Goal: Information Seeking & Learning: Learn about a topic

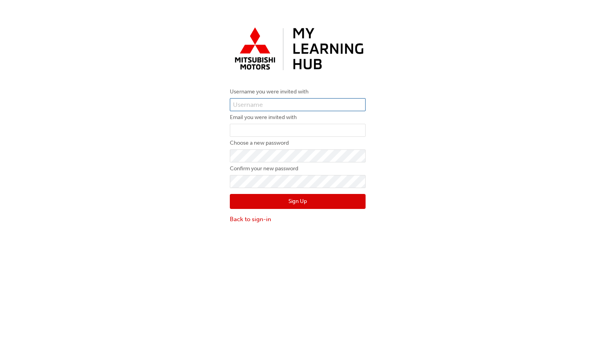
click at [273, 102] on input "text" at bounding box center [298, 104] width 136 height 13
type input "0005994744"
click at [263, 128] on input "email" at bounding box center [298, 130] width 136 height 13
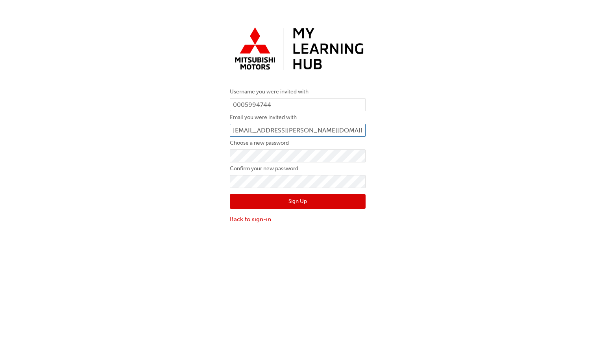
type input "luke.lammers@gateway1.com.au"
click at [258, 199] on button "Sign Up" at bounding box center [298, 201] width 136 height 15
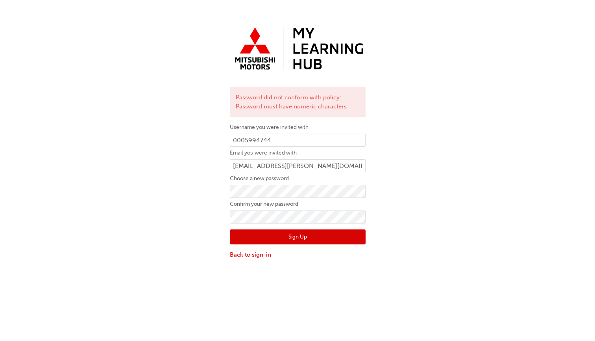
click at [261, 237] on button "Sign Up" at bounding box center [298, 236] width 136 height 15
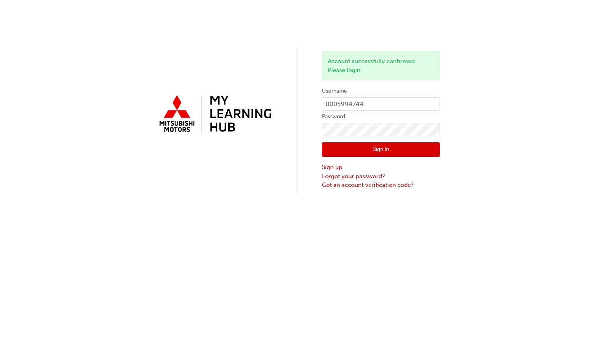
click at [357, 149] on button "Sign In" at bounding box center [381, 149] width 118 height 15
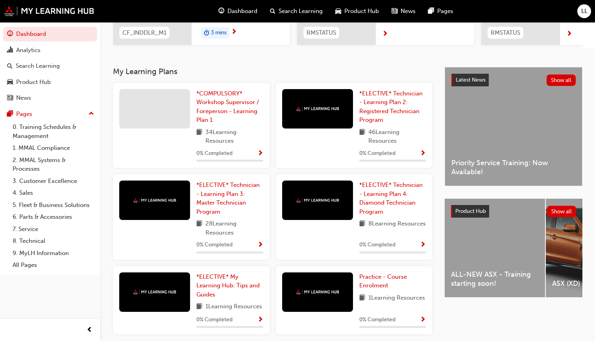
scroll to position [134, 0]
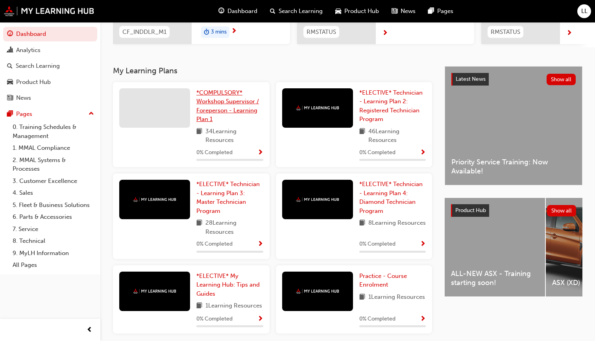
click at [208, 103] on span "*COMPULSORY* Workshop Supervisor / Foreperson - Learning Plan 1" at bounding box center [227, 106] width 63 height 34
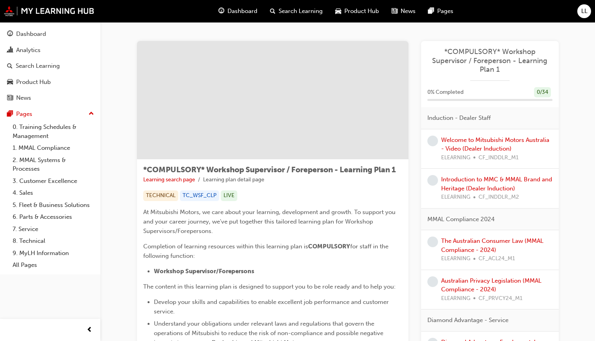
click at [434, 139] on span "learningRecordVerb_NONE-icon" at bounding box center [433, 140] width 11 height 11
click at [461, 137] on link "Welcome to Mitsubishi Motors Australia - Video (Dealer Induction)" at bounding box center [495, 144] width 108 height 16
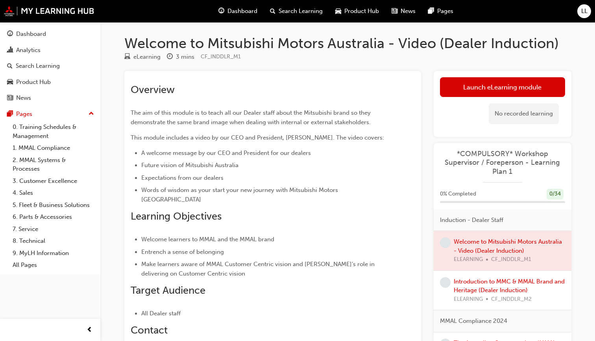
click at [470, 239] on div at bounding box center [503, 250] width 138 height 39
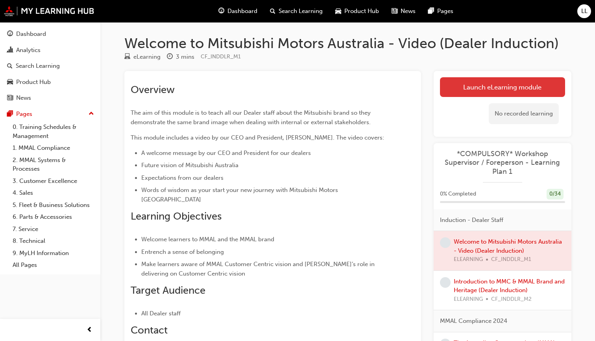
click at [499, 89] on link "Launch eLearning module" at bounding box center [502, 87] width 125 height 20
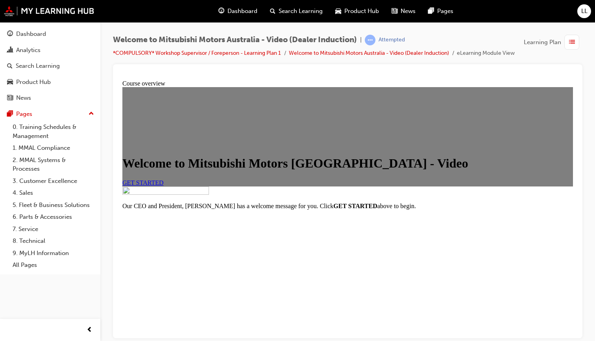
click at [164, 185] on span "GET STARTED" at bounding box center [142, 182] width 41 height 7
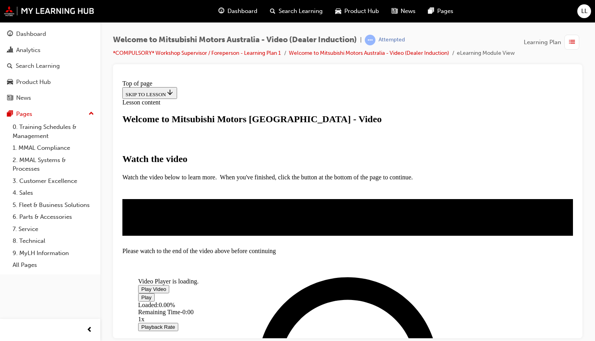
scroll to position [112, 0]
click at [141, 285] on span "Video player" at bounding box center [141, 288] width 0 height 6
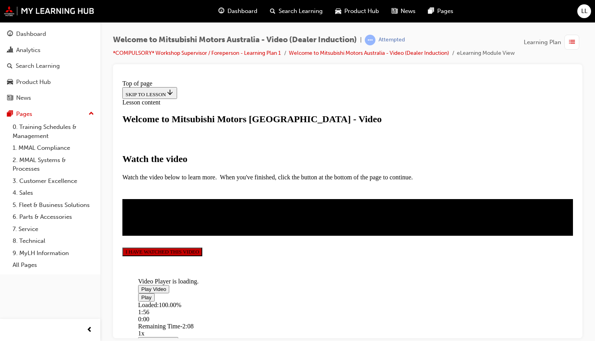
click at [202, 256] on button "I HAVE WATCHED THIS VIDEO" at bounding box center [162, 251] width 80 height 9
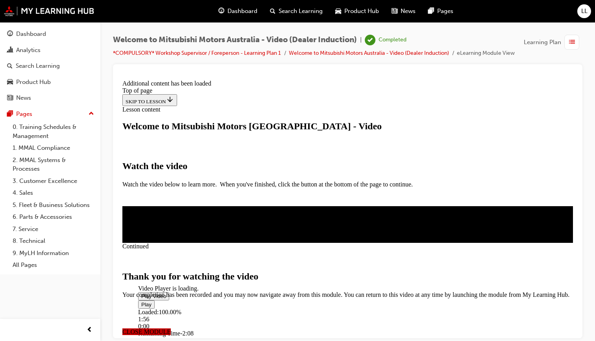
scroll to position [268, 0]
click at [171, 328] on span "CLOSE MODULE" at bounding box center [146, 331] width 48 height 7
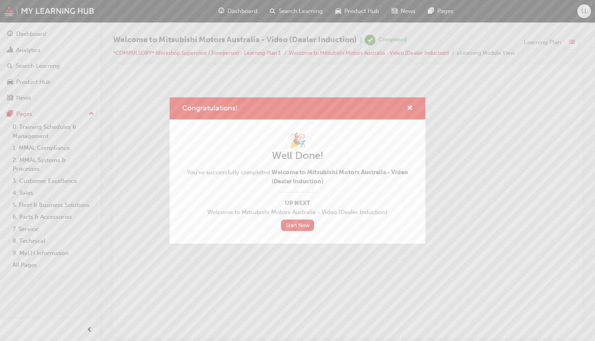
scroll to position [0, 0]
click at [300, 225] on link "Start Now" at bounding box center [297, 224] width 33 height 11
click at [294, 224] on link "Start Now" at bounding box center [297, 224] width 33 height 11
click at [410, 105] on span "cross-icon" at bounding box center [410, 108] width 6 height 7
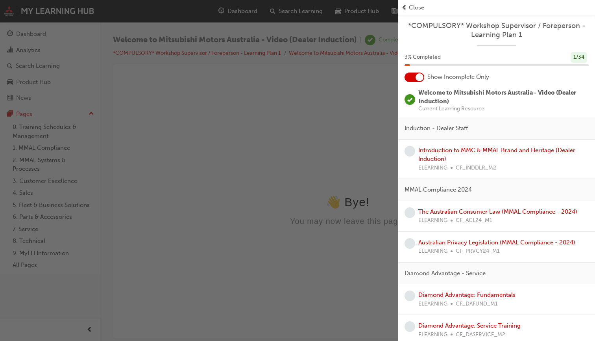
click at [411, 151] on span "learningRecordVerb_NONE-icon" at bounding box center [410, 151] width 11 height 11
click at [428, 147] on link "Introduction to MMC & MMAL Brand and Heritage (Dealer Induction)" at bounding box center [497, 154] width 157 height 16
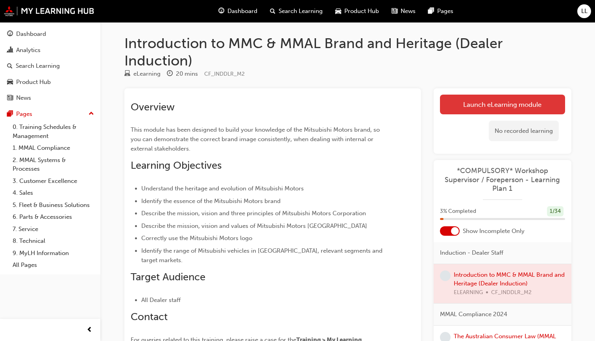
click at [493, 104] on link "Launch eLearning module" at bounding box center [502, 105] width 125 height 20
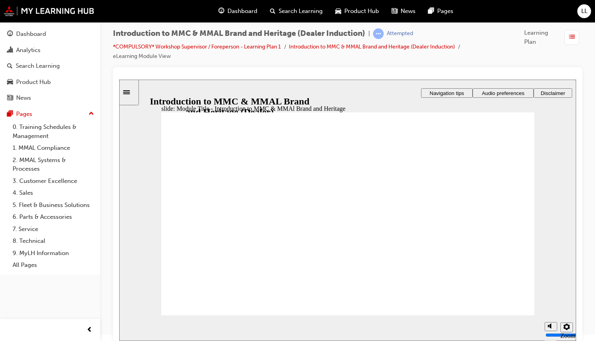
scroll to position [6, 0]
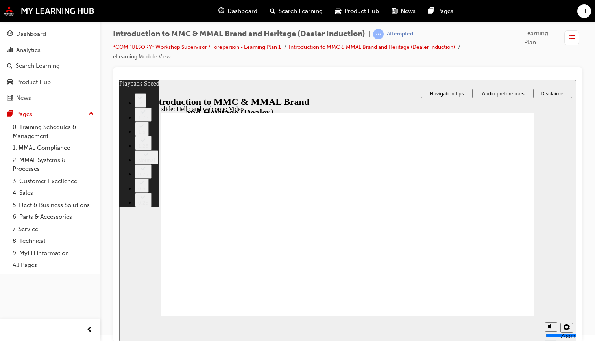
type input "0"
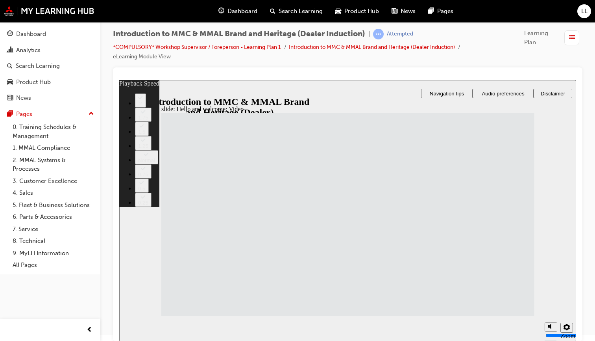
type input "33"
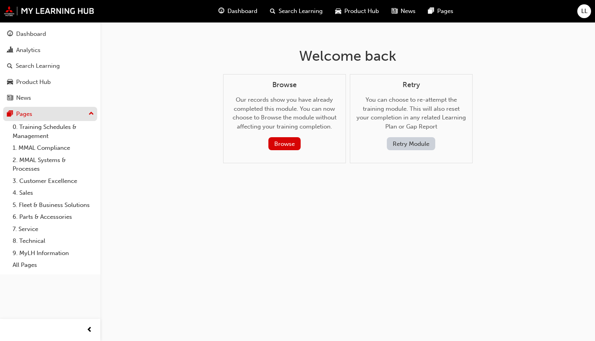
click at [20, 109] on div "Pages" at bounding box center [24, 113] width 16 height 9
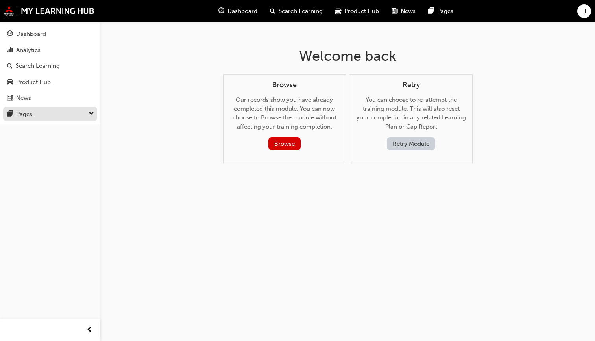
click at [20, 109] on div "Pages" at bounding box center [24, 113] width 16 height 9
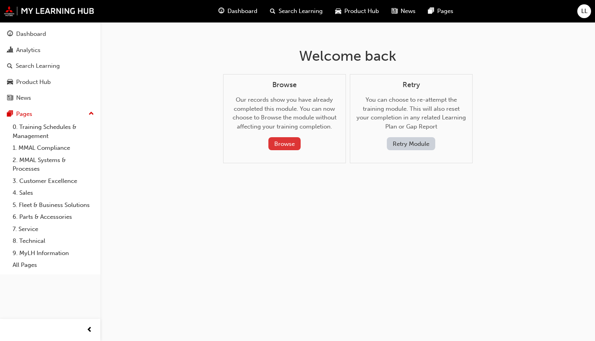
click at [282, 143] on button "Browse" at bounding box center [285, 143] width 32 height 13
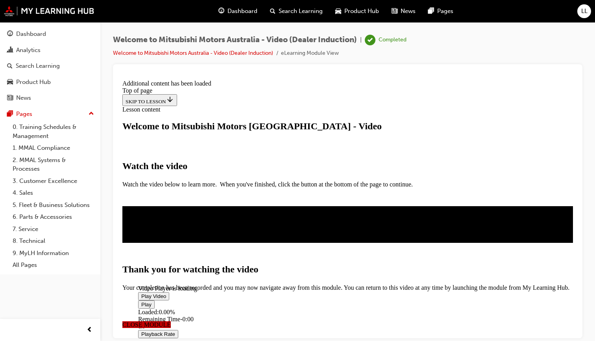
scroll to position [268, 0]
click at [171, 307] on span "CLOSE MODULE" at bounding box center [146, 324] width 48 height 7
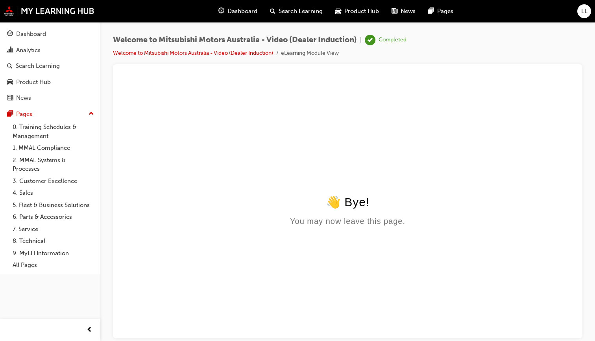
scroll to position [0, 0]
click at [35, 128] on link "0. Training Schedules & Management" at bounding box center [53, 131] width 88 height 21
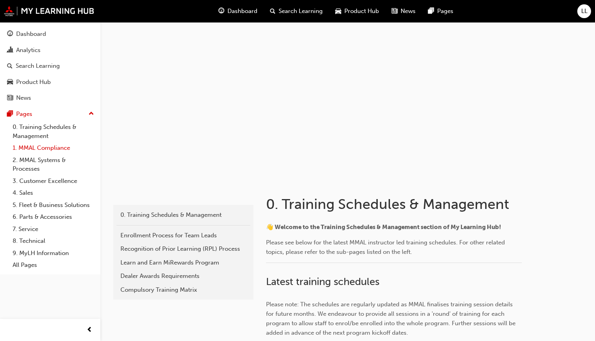
click at [32, 145] on link "1. MMAL Compliance" at bounding box center [53, 148] width 88 height 12
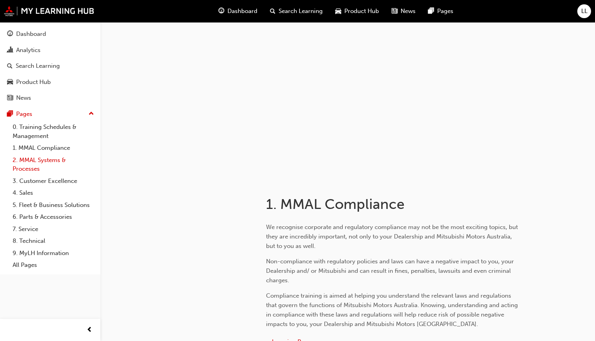
click at [30, 163] on link "2. MMAL Systems & Processes" at bounding box center [53, 164] width 88 height 21
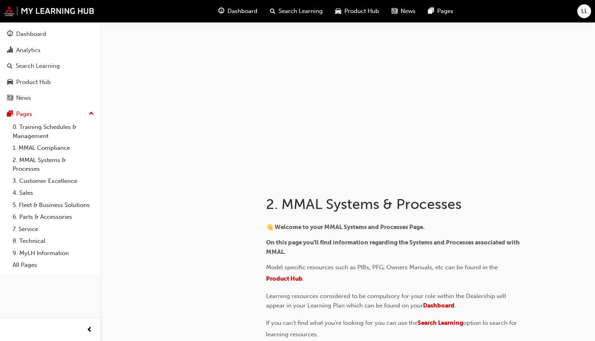
click at [293, 10] on span "Search Learning" at bounding box center [301, 11] width 44 height 9
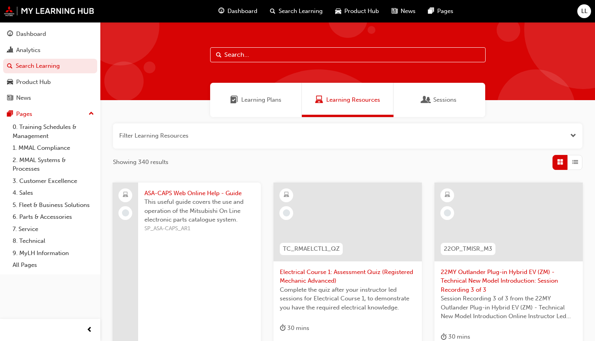
click at [521, 9] on span "LL" at bounding box center [585, 11] width 6 height 9
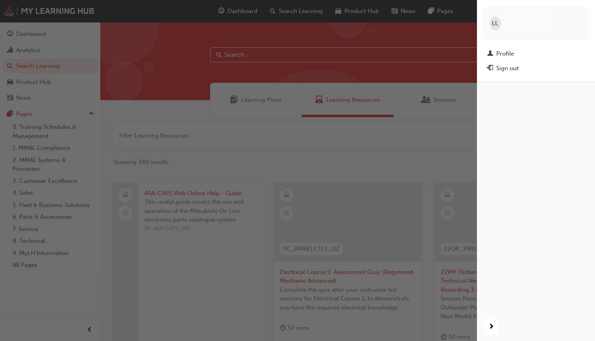
click at [521, 9] on div "LL LUKE LAMMERS 0005994744" at bounding box center [537, 23] width 106 height 34
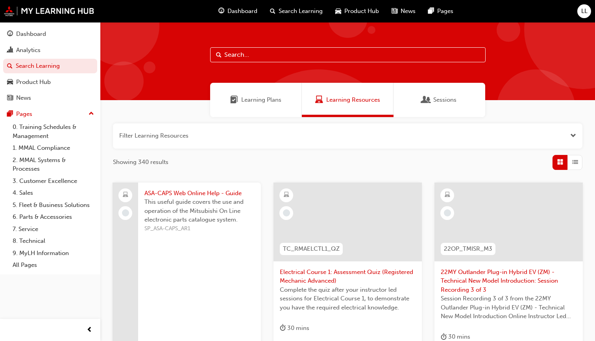
click at [289, 9] on span "Search Learning" at bounding box center [301, 11] width 44 height 9
click at [289, 11] on span "Search Learning" at bounding box center [301, 11] width 44 height 9
click at [30, 126] on link "0. Training Schedules & Management" at bounding box center [53, 131] width 88 height 21
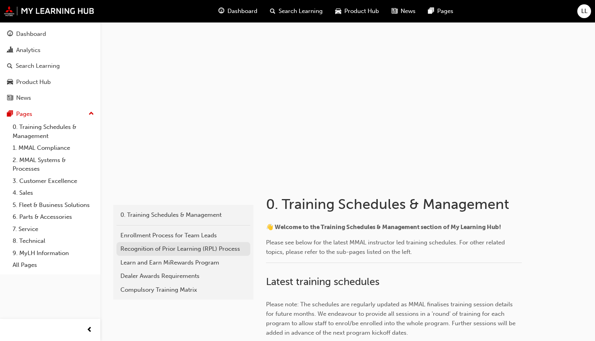
click at [165, 243] on link "Recognition of Prior Learning (RPL) Process" at bounding box center [184, 249] width 134 height 14
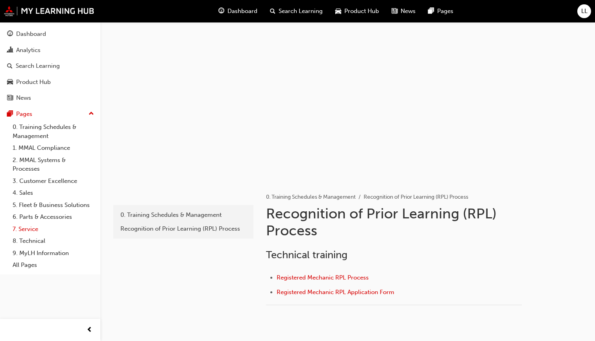
click at [25, 226] on link "7. Service" at bounding box center [53, 229] width 88 height 12
click at [33, 81] on div "Product Hub" at bounding box center [33, 82] width 35 height 9
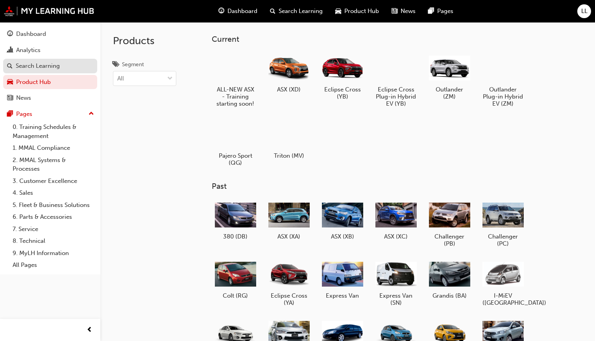
click at [29, 69] on div "Search Learning" at bounding box center [38, 65] width 44 height 9
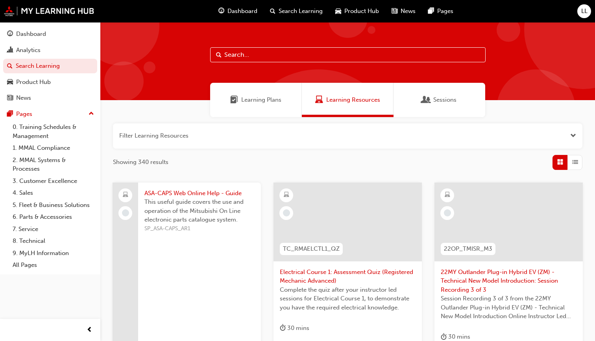
click at [258, 98] on span "Learning Plans" at bounding box center [261, 99] width 40 height 9
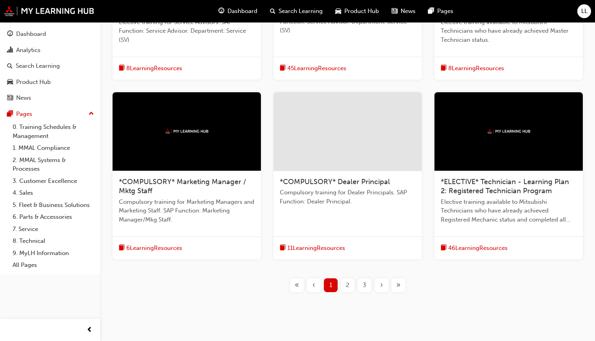
scroll to position [271, 0]
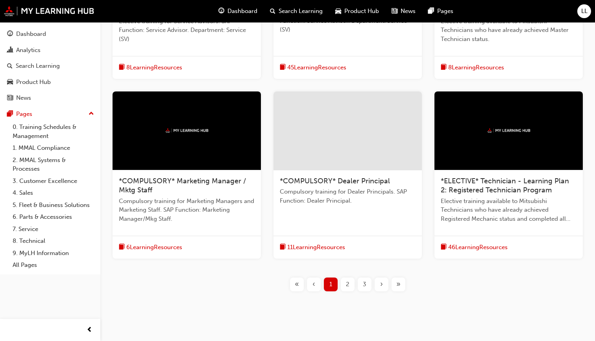
click at [342, 144] on div at bounding box center [348, 130] width 148 height 79
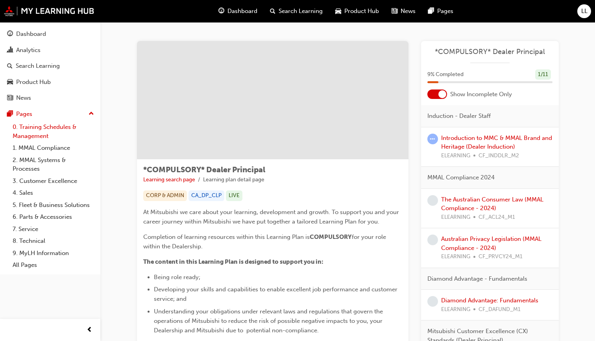
click at [39, 128] on link "0. Training Schedules & Management" at bounding box center [53, 131] width 88 height 21
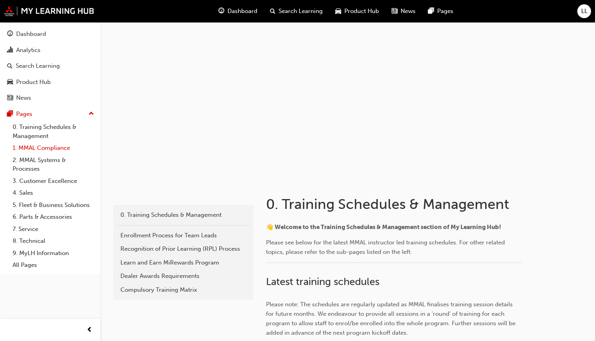
click at [37, 146] on link "1. MMAL Compliance" at bounding box center [53, 148] width 88 height 12
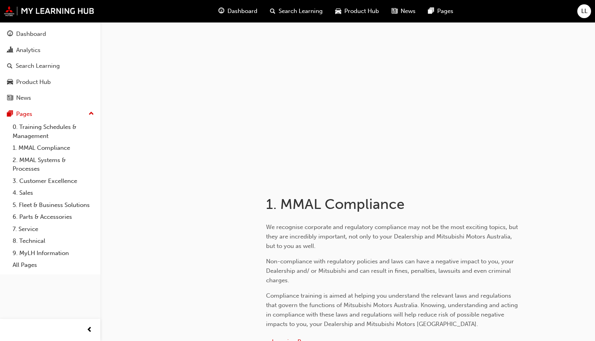
click at [244, 11] on span "Dashboard" at bounding box center [243, 11] width 30 height 9
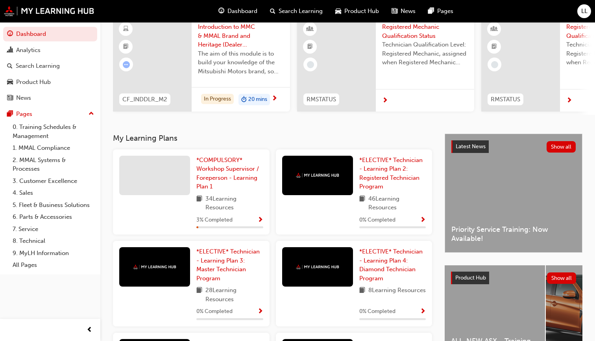
scroll to position [70, 0]
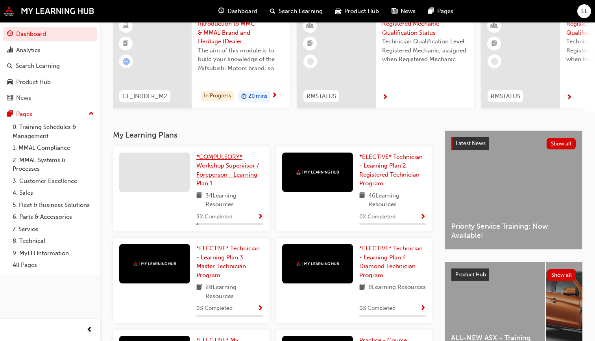
click at [217, 170] on span "*COMPULSORY* Workshop Supervisor / Foreperson - Learning Plan 1" at bounding box center [227, 170] width 63 height 34
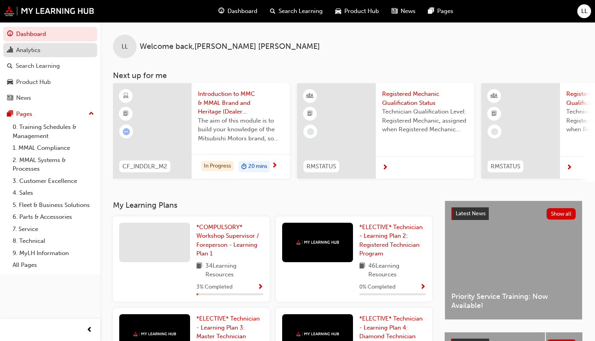
click at [23, 50] on div "Analytics" at bounding box center [28, 50] width 24 height 9
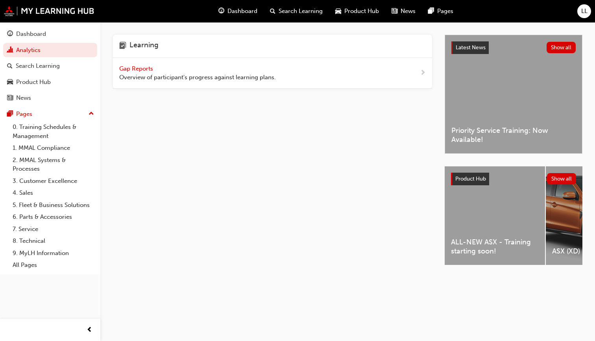
click at [421, 71] on span "next-icon" at bounding box center [423, 73] width 6 height 10
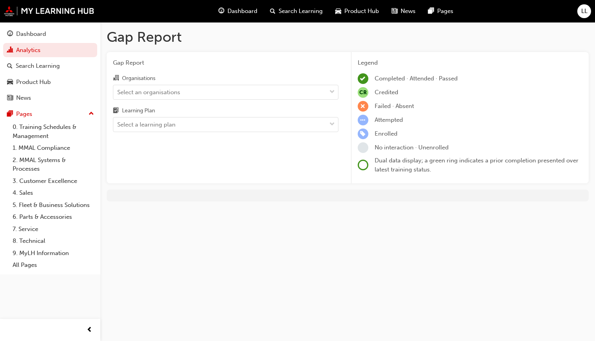
click at [238, 8] on span "Dashboard" at bounding box center [243, 11] width 30 height 9
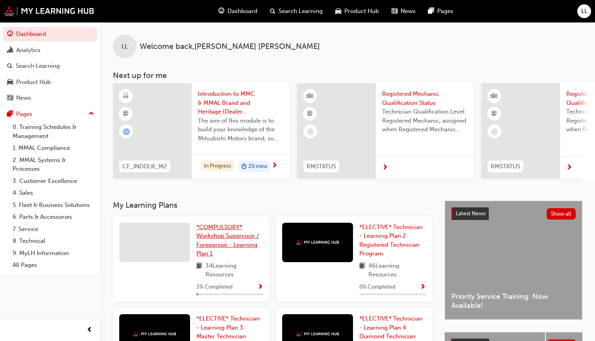
click at [198, 241] on link "*COMPULSORY* Workshop Supervisor / Foreperson - Learning Plan 1" at bounding box center [229, 239] width 67 height 35
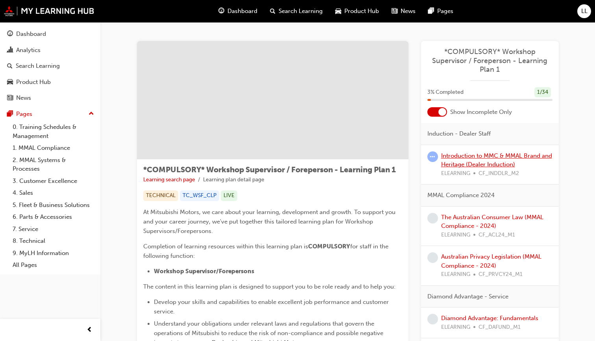
click at [458, 154] on link "Introduction to MMC & MMAL Brand and Heritage (Dealer Induction)" at bounding box center [496, 160] width 111 height 16
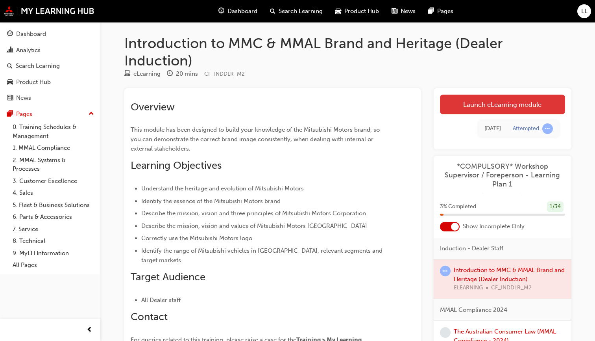
click at [504, 105] on link "Launch eLearning module" at bounding box center [502, 105] width 125 height 20
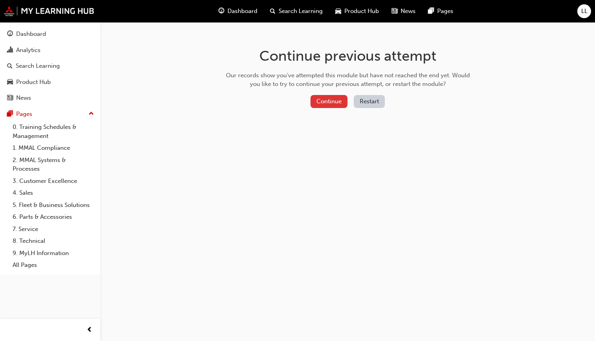
click at [317, 100] on button "Continue" at bounding box center [329, 101] width 37 height 13
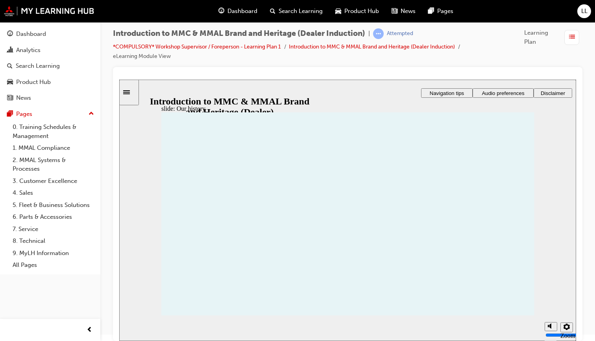
scroll to position [6, 0]
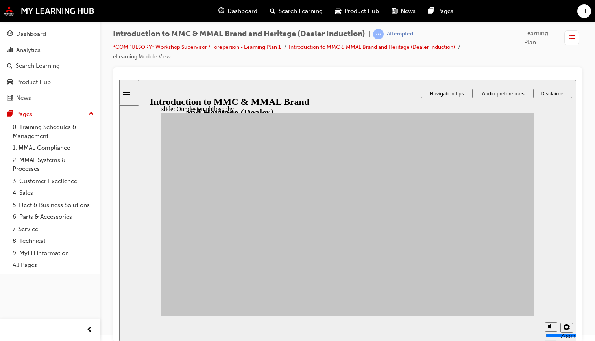
drag, startPoint x: 205, startPoint y: 238, endPoint x: 451, endPoint y: 181, distance: 252.5
drag, startPoint x: 200, startPoint y: 242, endPoint x: 384, endPoint y: 186, distance: 192.7
drag, startPoint x: 252, startPoint y: 210, endPoint x: 382, endPoint y: 193, distance: 131.0
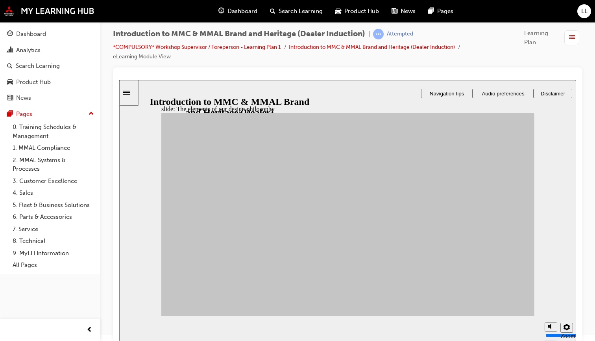
drag, startPoint x: 209, startPoint y: 214, endPoint x: 443, endPoint y: 184, distance: 236.2
drag, startPoint x: 200, startPoint y: 266, endPoint x: 447, endPoint y: 238, distance: 248.5
drag, startPoint x: 290, startPoint y: 273, endPoint x: 449, endPoint y: 215, distance: 169.4
drag, startPoint x: 298, startPoint y: 215, endPoint x: 382, endPoint y: 222, distance: 84.2
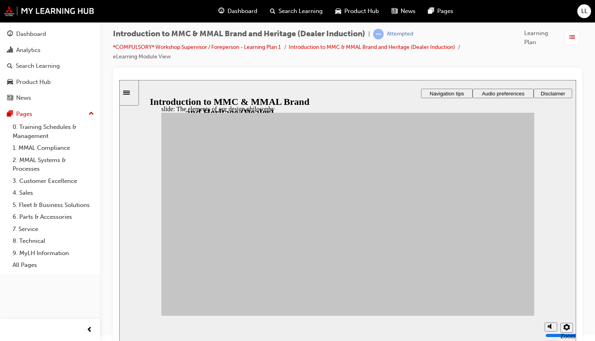
drag, startPoint x: 303, startPoint y: 211, endPoint x: 449, endPoint y: 202, distance: 146.3
drag, startPoint x: 301, startPoint y: 239, endPoint x: 387, endPoint y: 218, distance: 89.1
drag, startPoint x: 252, startPoint y: 253, endPoint x: 391, endPoint y: 230, distance: 140.9
drag, startPoint x: 235, startPoint y: 230, endPoint x: 380, endPoint y: 215, distance: 145.7
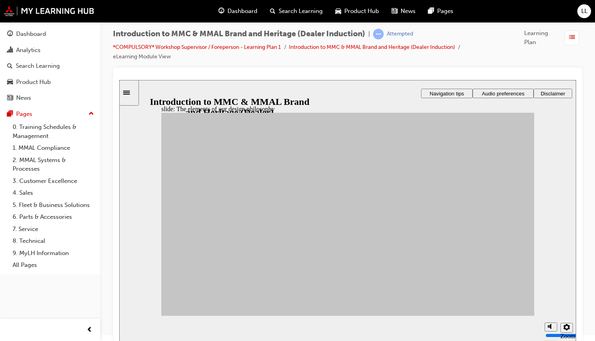
drag, startPoint x: 239, startPoint y: 276, endPoint x: 452, endPoint y: 216, distance: 221.1
drag, startPoint x: 253, startPoint y: 249, endPoint x: 450, endPoint y: 206, distance: 201.6
drag, startPoint x: 243, startPoint y: 272, endPoint x: 389, endPoint y: 215, distance: 157.7
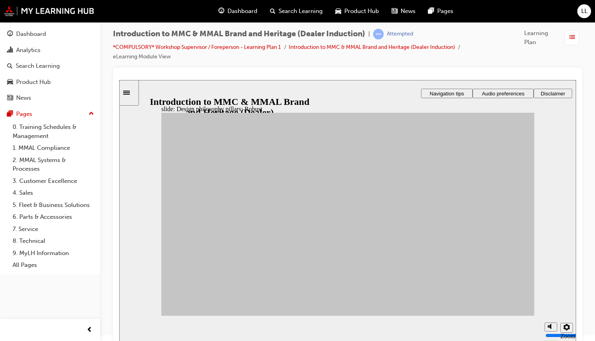
drag, startPoint x: 453, startPoint y: 227, endPoint x: 453, endPoint y: 221, distance: 6.7
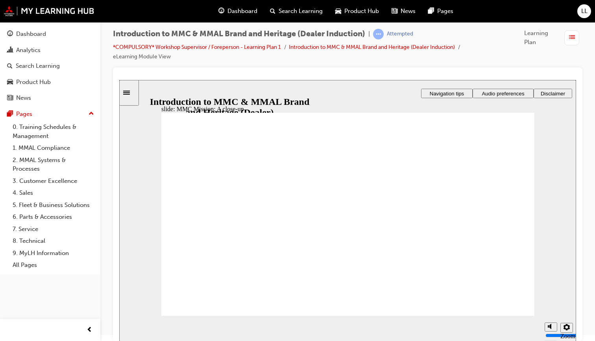
drag, startPoint x: 288, startPoint y: 245, endPoint x: 304, endPoint y: 245, distance: 16.1
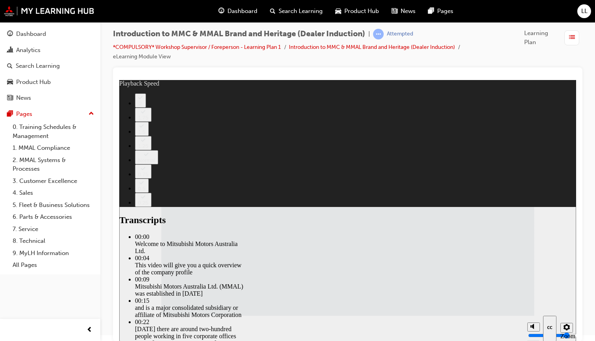
type input "112"
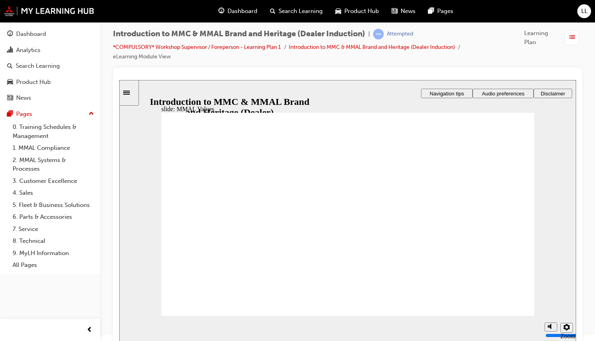
drag, startPoint x: 201, startPoint y: 204, endPoint x: 257, endPoint y: 224, distance: 59.8
drag, startPoint x: 256, startPoint y: 200, endPoint x: 191, endPoint y: 223, distance: 69.2
drag, startPoint x: 324, startPoint y: 204, endPoint x: 260, endPoint y: 236, distance: 71.5
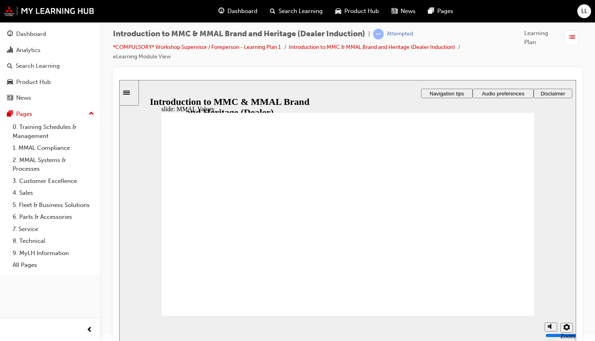
drag, startPoint x: 320, startPoint y: 203, endPoint x: 378, endPoint y: 234, distance: 65.7
drag, startPoint x: 378, startPoint y: 234, endPoint x: 378, endPoint y: 227, distance: 7.1
drag, startPoint x: 372, startPoint y: 200, endPoint x: 430, endPoint y: 235, distance: 67.0
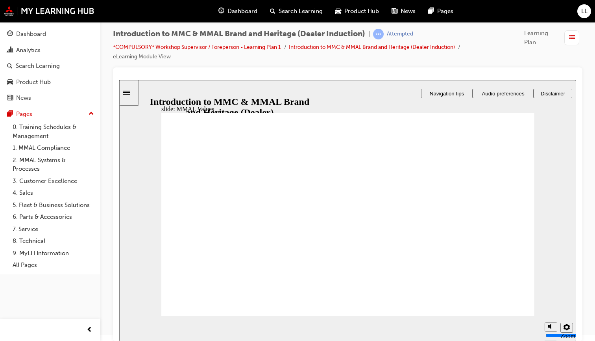
drag, startPoint x: 437, startPoint y: 195, endPoint x: 436, endPoint y: 202, distance: 7.6
drag, startPoint x: 436, startPoint y: 202, endPoint x: 261, endPoint y: 228, distance: 177.5
drag, startPoint x: 494, startPoint y: 202, endPoint x: 434, endPoint y: 226, distance: 64.9
drag, startPoint x: 430, startPoint y: 202, endPoint x: 432, endPoint y: 229, distance: 26.5
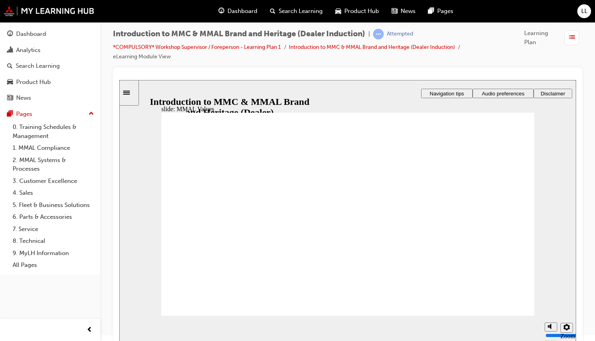
drag, startPoint x: 383, startPoint y: 205, endPoint x: 316, endPoint y: 234, distance: 73.0
drag, startPoint x: 316, startPoint y: 204, endPoint x: 255, endPoint y: 227, distance: 65.0
drag, startPoint x: 193, startPoint y: 204, endPoint x: 476, endPoint y: 226, distance: 284.4
drag, startPoint x: 433, startPoint y: 204, endPoint x: 494, endPoint y: 235, distance: 68.5
drag, startPoint x: 367, startPoint y: 201, endPoint x: 424, endPoint y: 225, distance: 61.9
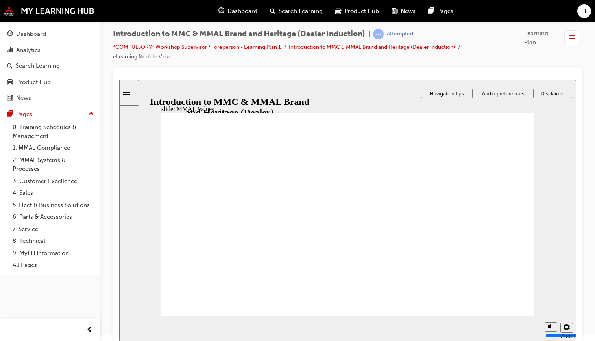
drag, startPoint x: 370, startPoint y: 199, endPoint x: 305, endPoint y: 222, distance: 69.2
drag, startPoint x: 378, startPoint y: 206, endPoint x: 252, endPoint y: 228, distance: 128.1
drag, startPoint x: 209, startPoint y: 205, endPoint x: 441, endPoint y: 227, distance: 233.7
drag, startPoint x: 195, startPoint y: 208, endPoint x: 307, endPoint y: 227, distance: 113.5
drag, startPoint x: 311, startPoint y: 206, endPoint x: 424, endPoint y: 229, distance: 116.2
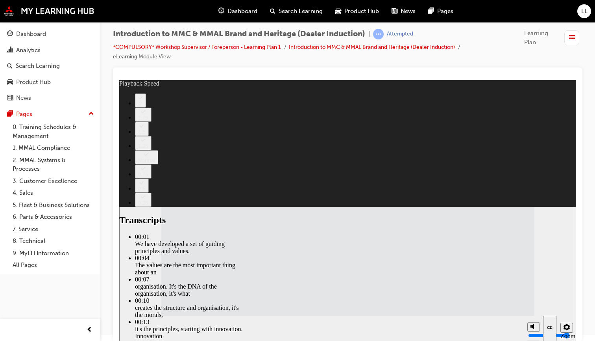
drag, startPoint x: 312, startPoint y: 259, endPoint x: 397, endPoint y: 263, distance: 84.7
drag, startPoint x: 395, startPoint y: 261, endPoint x: 544, endPoint y: 259, distance: 149.2
click at [521, 259] on div "slide: MMAL Values: Video Developer: Please read notes on this slide before you…" at bounding box center [347, 210] width 457 height 261
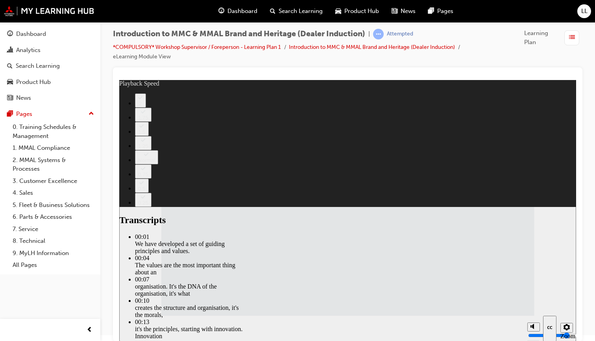
type input "1"
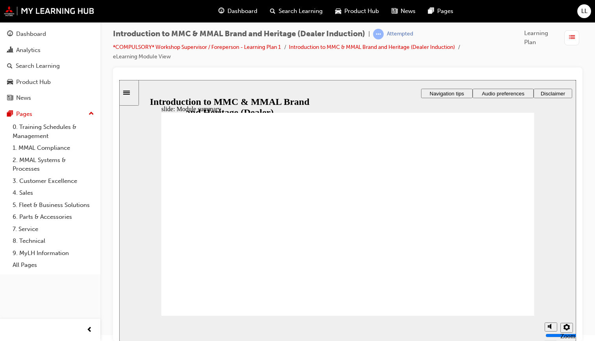
checkbox input "true"
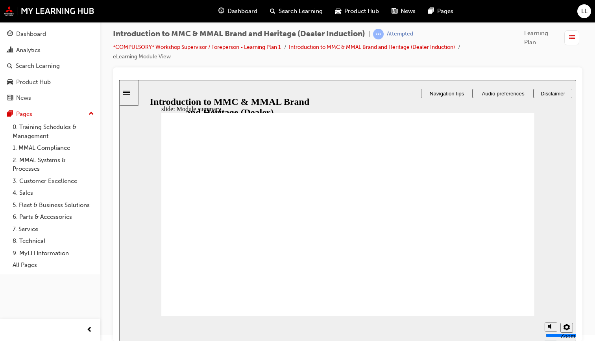
checkbox input "true"
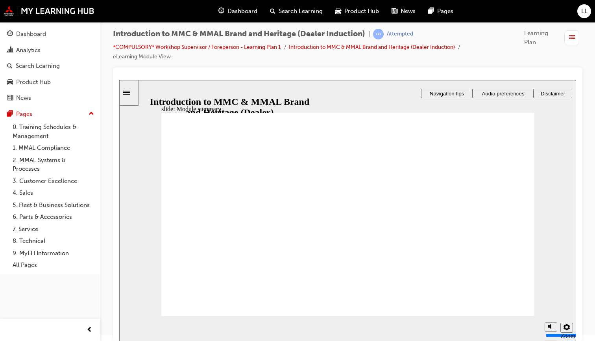
checkbox input "true"
radio input "true"
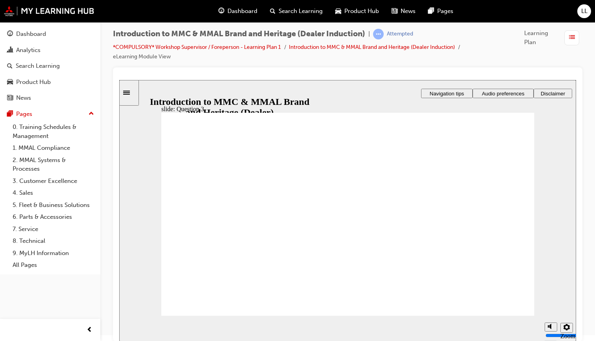
radio input "true"
checkbox input "true"
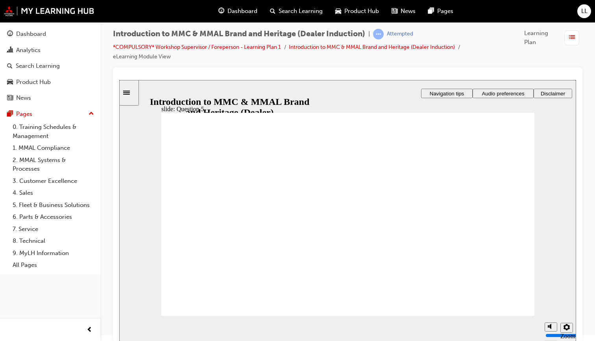
checkbox input "true"
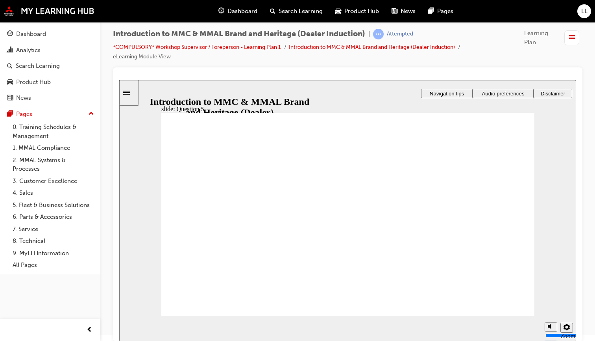
radio input "true"
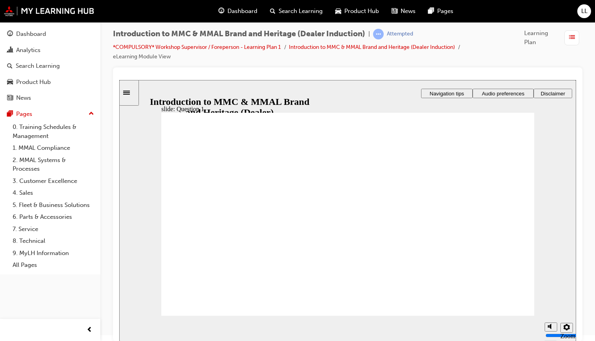
radio input "true"
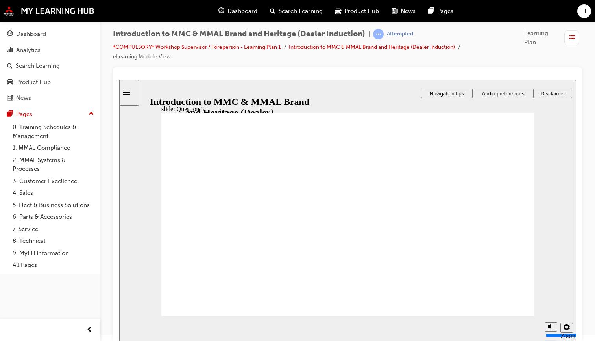
radio input "true"
checkbox input "true"
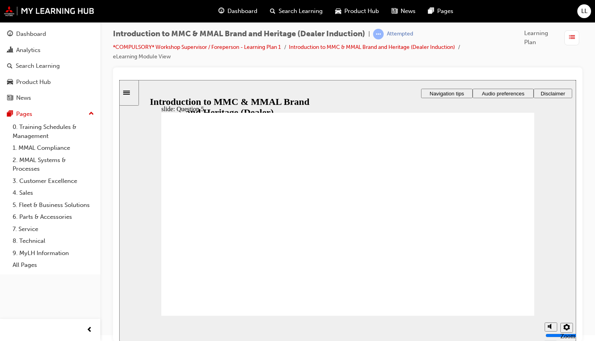
checkbox input "true"
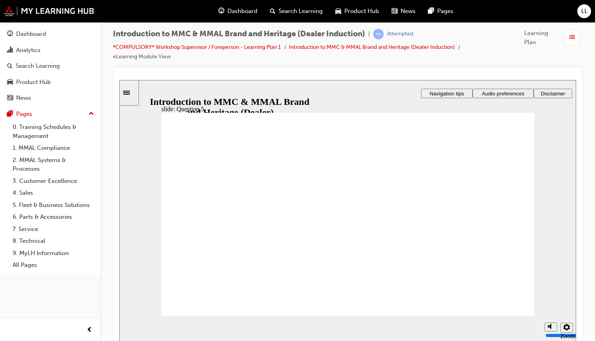
radio input "true"
drag, startPoint x: 177, startPoint y: 248, endPoint x: 206, endPoint y: 293, distance: 53.3
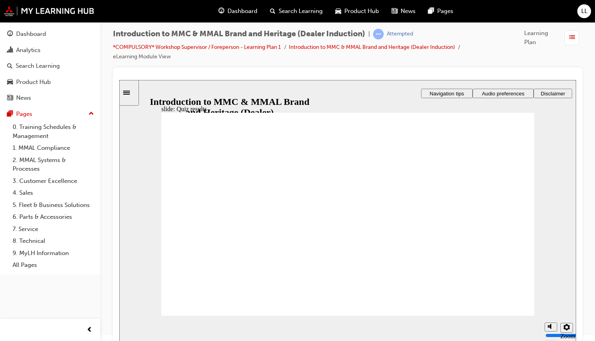
radio input "true"
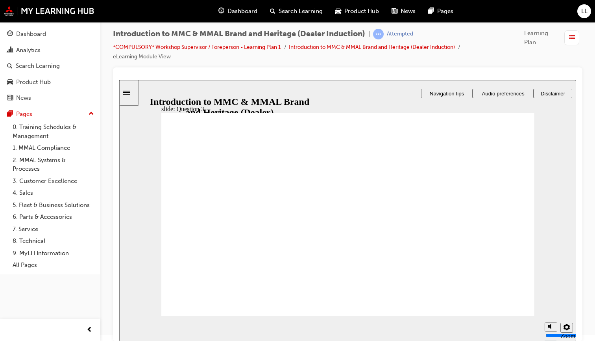
radio input "true"
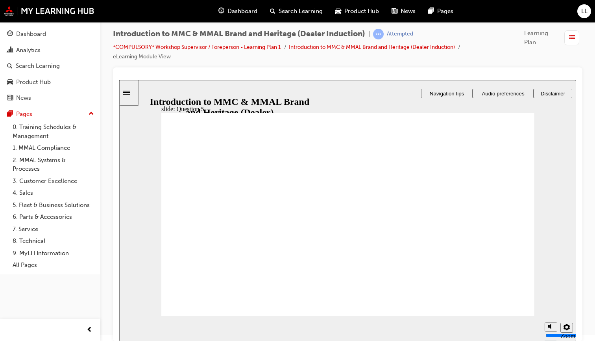
checkbox input "true"
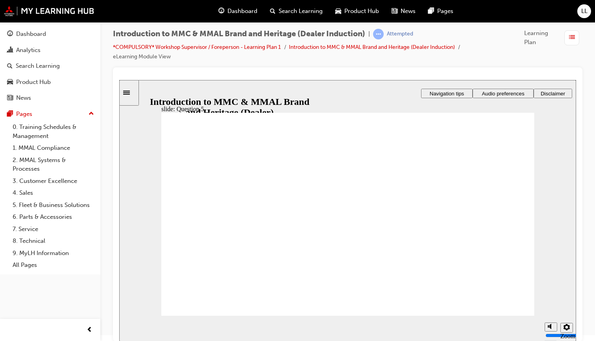
checkbox input "true"
drag, startPoint x: 270, startPoint y: 248, endPoint x: 210, endPoint y: 295, distance: 75.9
radio input "true"
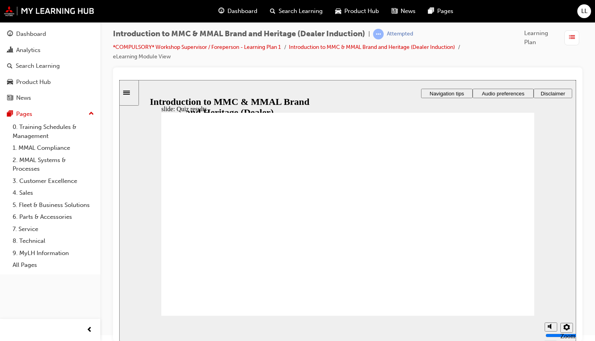
drag, startPoint x: 206, startPoint y: 211, endPoint x: 170, endPoint y: 221, distance: 36.3
radio input "true"
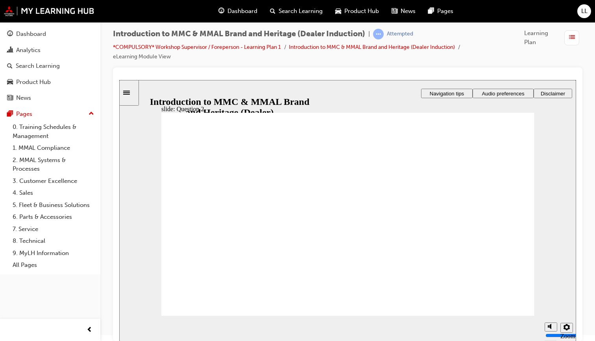
radio input "true"
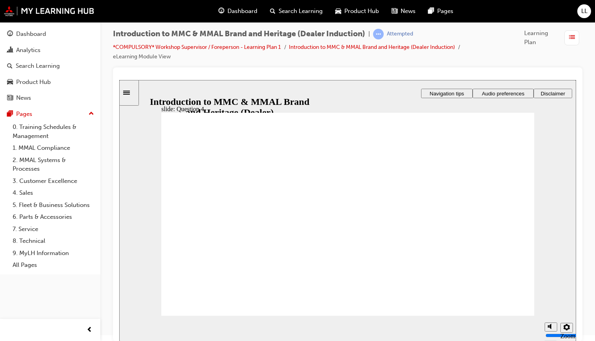
drag, startPoint x: 363, startPoint y: 300, endPoint x: 357, endPoint y: 255, distance: 45.3
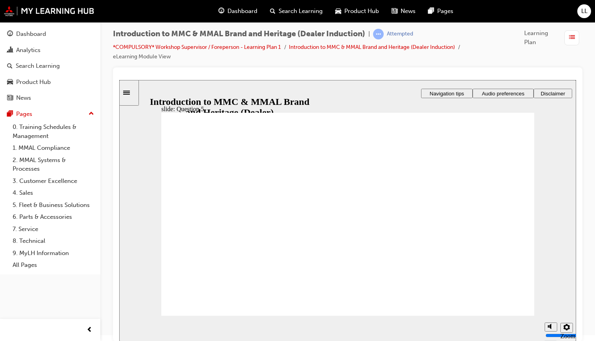
checkbox input "true"
drag, startPoint x: 176, startPoint y: 217, endPoint x: 176, endPoint y: 226, distance: 8.3
checkbox input "true"
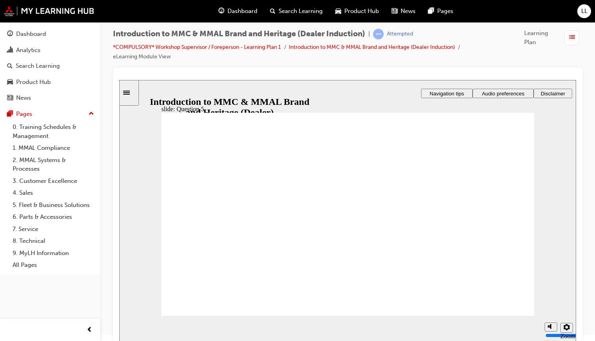
checkbox input "true"
radio input "true"
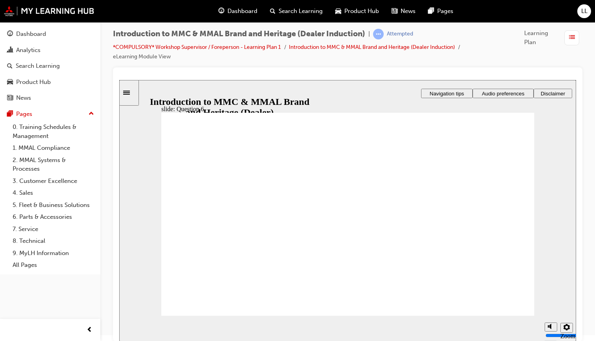
drag, startPoint x: 178, startPoint y: 248, endPoint x: 212, endPoint y: 293, distance: 56.5
radio input "true"
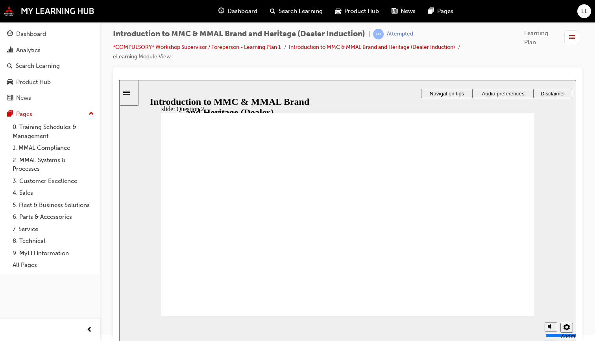
radio input "true"
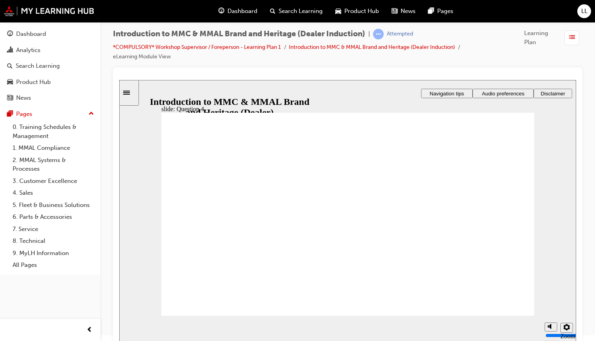
checkbox input "true"
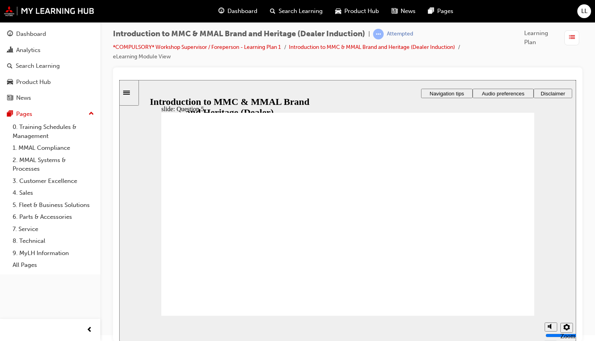
checkbox input "true"
radio input "true"
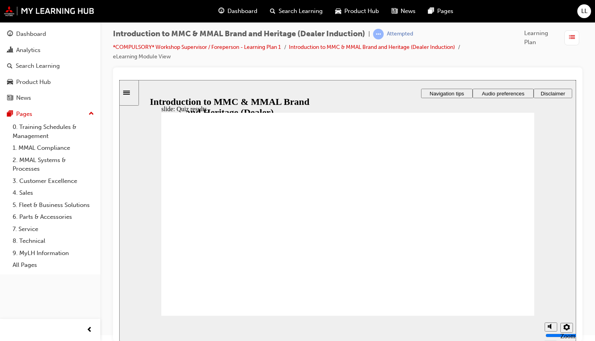
radio input "true"
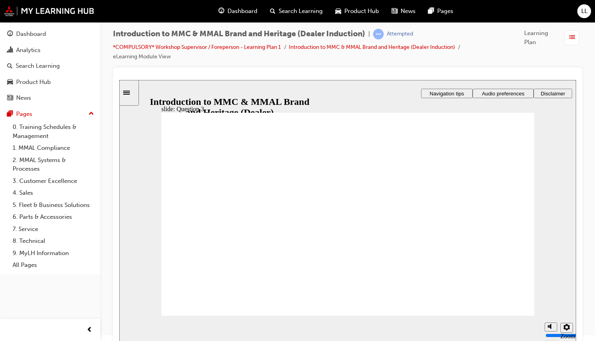
radio input "true"
checkbox input "true"
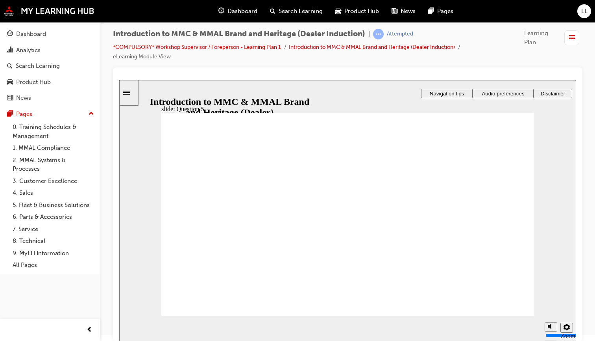
checkbox input "true"
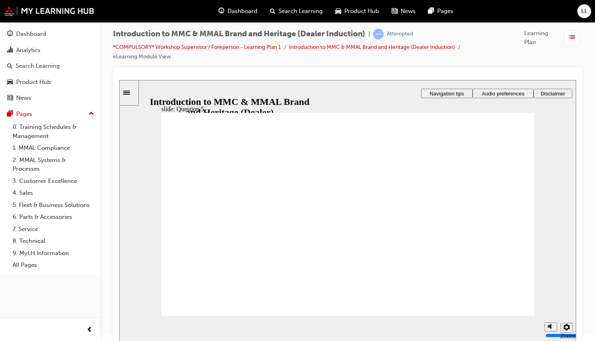
radio input "true"
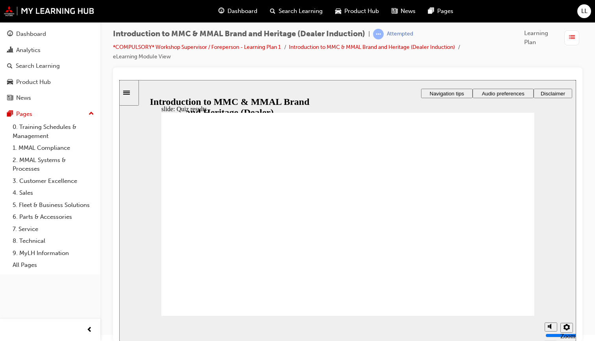
radio input "true"
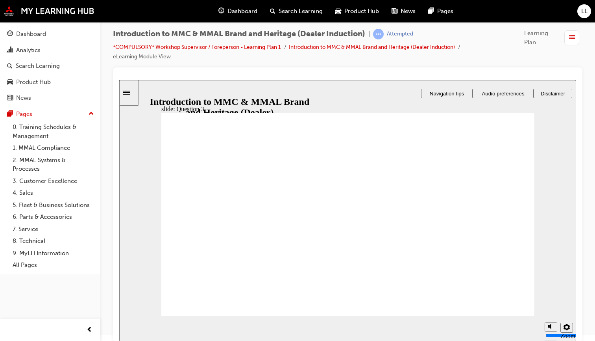
radio input "true"
drag, startPoint x: 170, startPoint y: 261, endPoint x: 202, endPoint y: 296, distance: 47.4
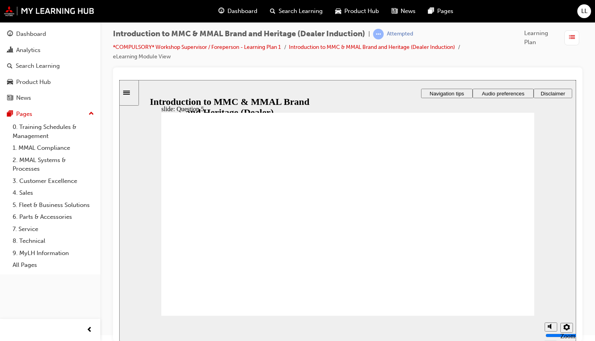
checkbox input "true"
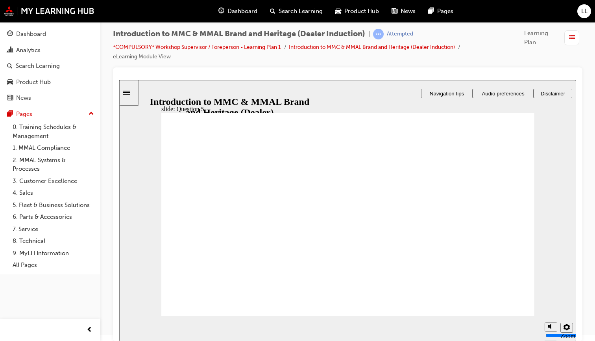
checkbox input "true"
radio input "true"
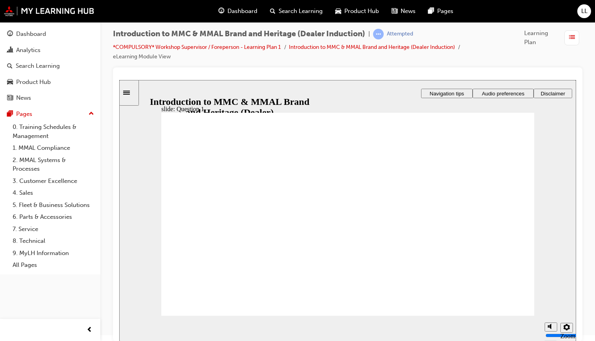
radio input "true"
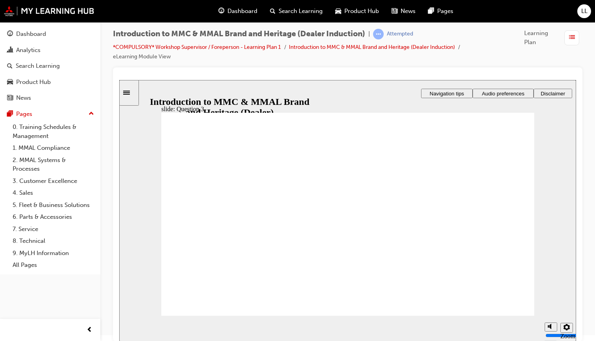
radio input "true"
checkbox input "true"
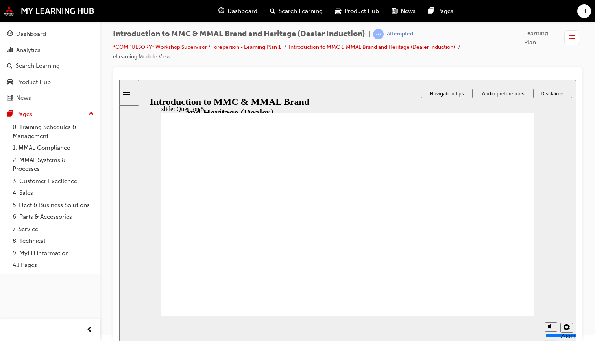
checkbox input "true"
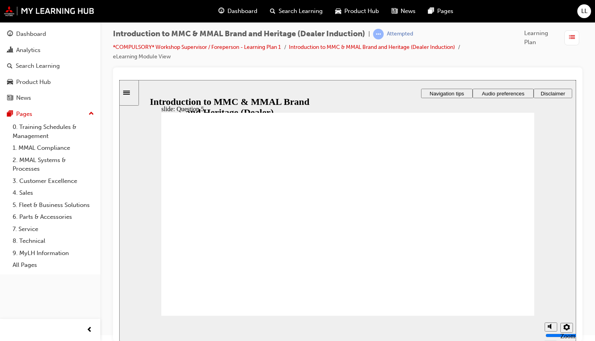
radio input "true"
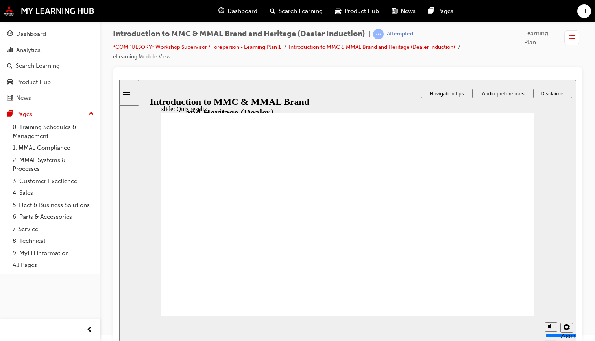
radio input "true"
drag, startPoint x: 173, startPoint y: 267, endPoint x: 193, endPoint y: 291, distance: 30.8
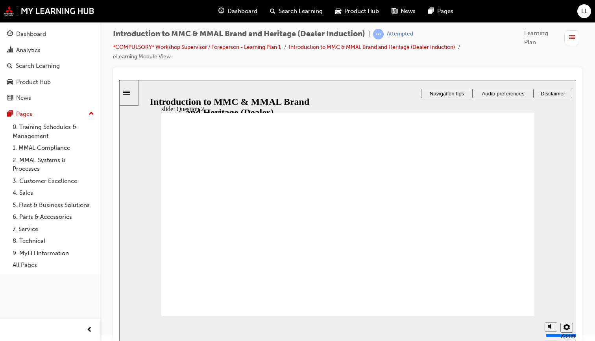
radio input "true"
drag, startPoint x: 178, startPoint y: 226, endPoint x: 196, endPoint y: 296, distance: 72.1
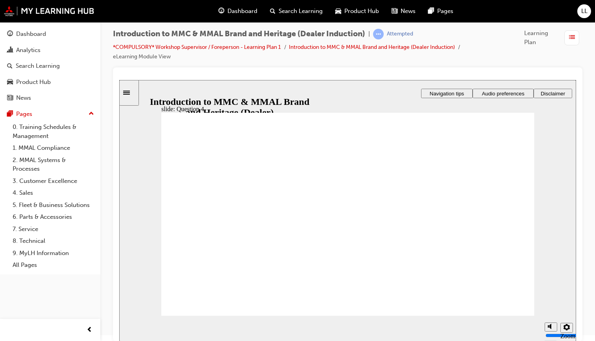
checkbox input "true"
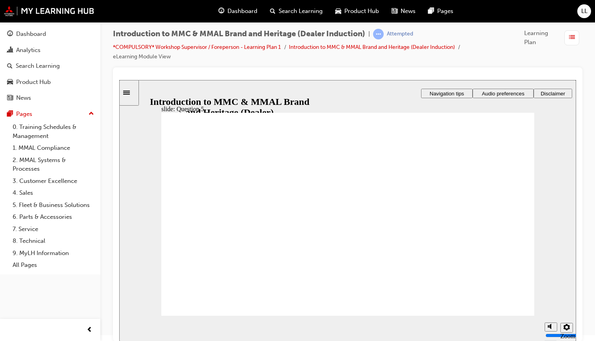
checkbox input "true"
drag, startPoint x: 266, startPoint y: 214, endPoint x: 266, endPoint y: 243, distance: 28.7
checkbox input "true"
radio input "true"
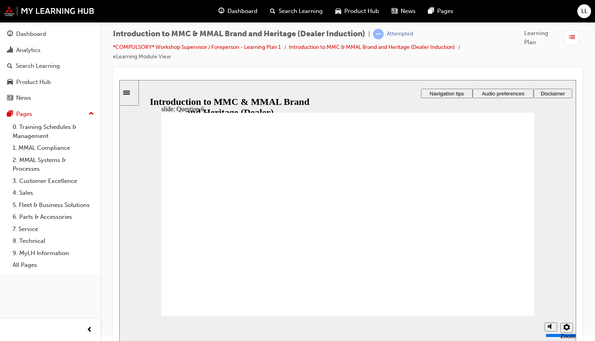
radio input "true"
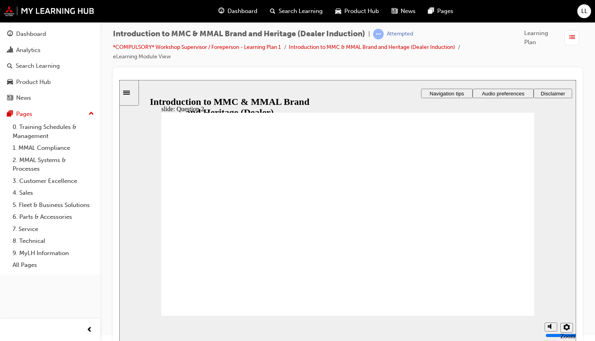
radio input "true"
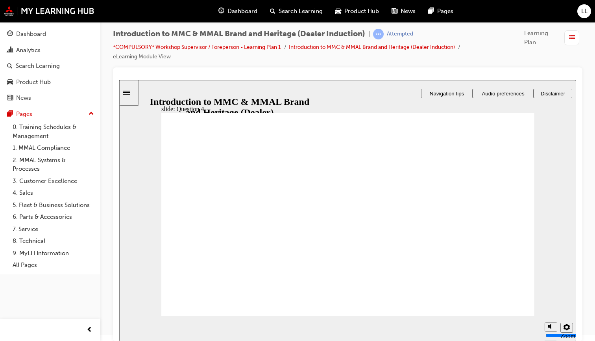
checkbox input "true"
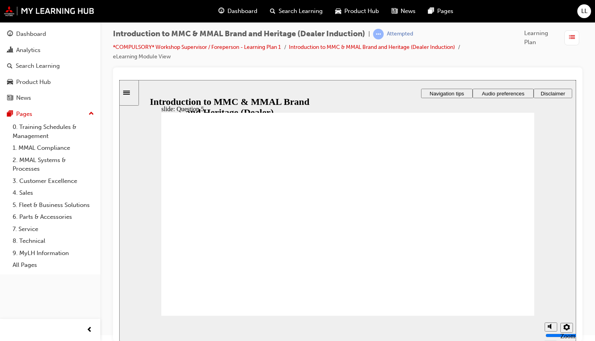
checkbox input "true"
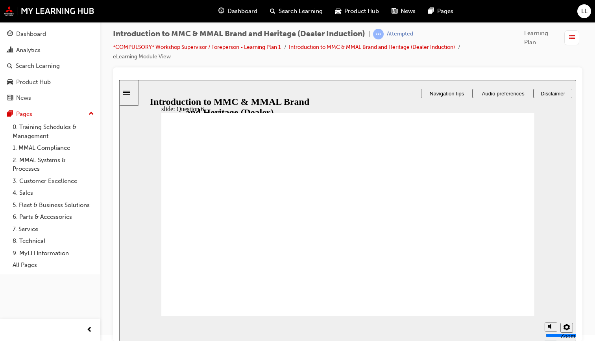
radio input "true"
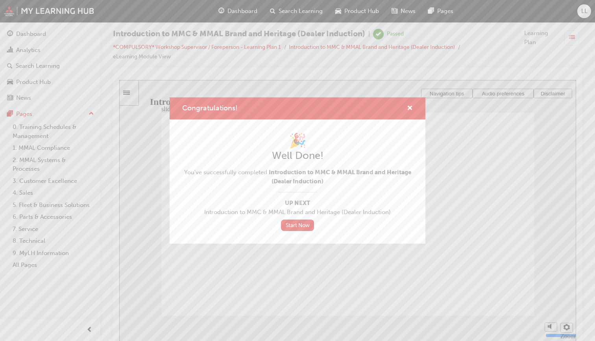
click at [26, 51] on div "Congratulations! 🎉 Well Done! You've successfully completed Introduction to MMC…" at bounding box center [297, 170] width 595 height 341
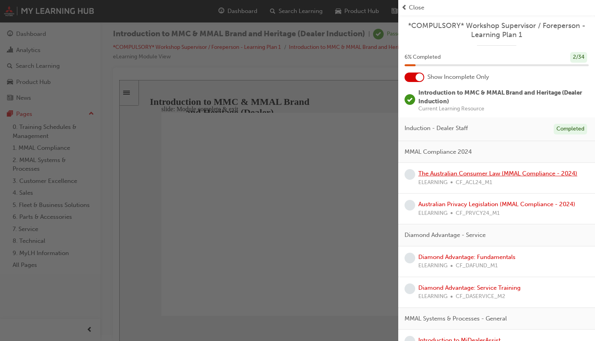
click at [461, 170] on link "The Australian Consumer Law (MMAL Compliance - 2024)" at bounding box center [498, 173] width 159 height 7
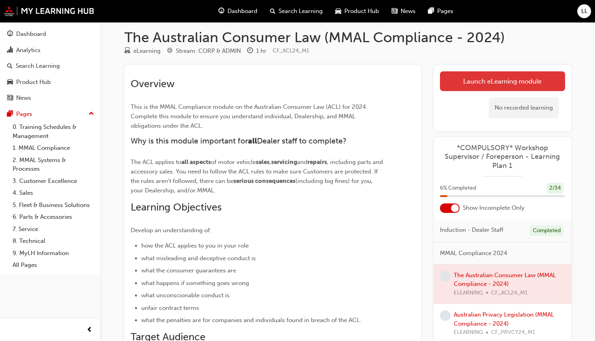
click at [502, 81] on link "Launch eLearning module" at bounding box center [502, 81] width 125 height 20
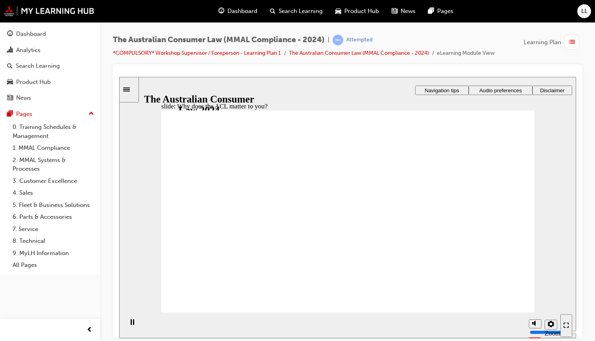
radio input "true"
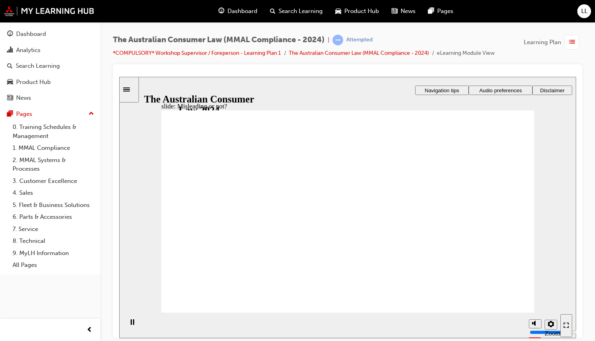
drag, startPoint x: 357, startPoint y: 176, endPoint x: 288, endPoint y: 239, distance: 94.2
drag, startPoint x: 301, startPoint y: 176, endPoint x: 371, endPoint y: 237, distance: 92.9
drag, startPoint x: 367, startPoint y: 172, endPoint x: 279, endPoint y: 237, distance: 109.6
drag, startPoint x: 342, startPoint y: 169, endPoint x: 270, endPoint y: 229, distance: 94.2
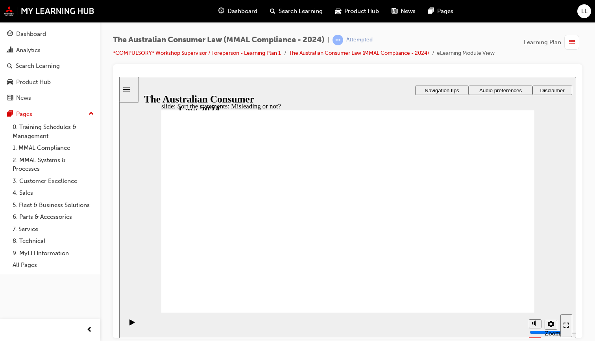
drag, startPoint x: 270, startPoint y: 229, endPoint x: 419, endPoint y: 237, distance: 149.5
drag, startPoint x: 305, startPoint y: 163, endPoint x: 249, endPoint y: 236, distance: 91.5
drag, startPoint x: 249, startPoint y: 236, endPoint x: 419, endPoint y: 252, distance: 170.1
drag, startPoint x: 320, startPoint y: 180, endPoint x: 270, endPoint y: 239, distance: 78.0
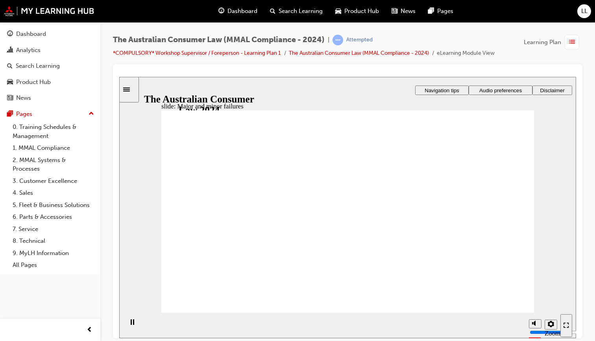
drag, startPoint x: 357, startPoint y: 174, endPoint x: 455, endPoint y: 238, distance: 117.2
drag, startPoint x: 363, startPoint y: 173, endPoint x: 256, endPoint y: 238, distance: 124.6
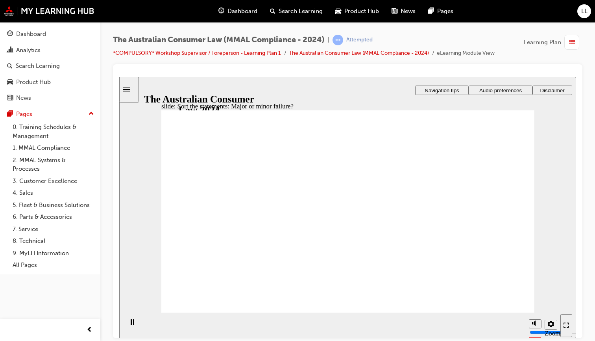
drag, startPoint x: 339, startPoint y: 169, endPoint x: 461, endPoint y: 243, distance: 143.4
drag, startPoint x: 358, startPoint y: 163, endPoint x: 259, endPoint y: 232, distance: 120.5
drag, startPoint x: 337, startPoint y: 167, endPoint x: 434, endPoint y: 244, distance: 124.2
drag, startPoint x: 434, startPoint y: 244, endPoint x: 245, endPoint y: 250, distance: 189.1
drag, startPoint x: 371, startPoint y: 155, endPoint x: 476, endPoint y: 232, distance: 130.4
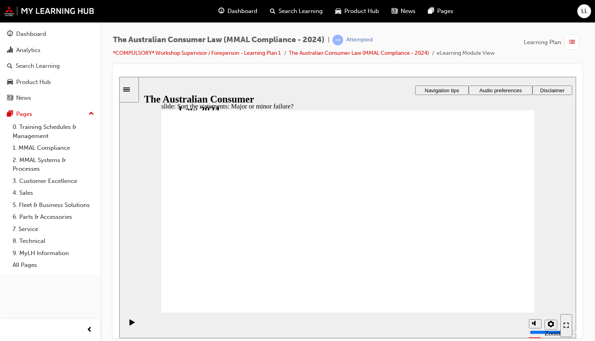
drag, startPoint x: 476, startPoint y: 232, endPoint x: 269, endPoint y: 229, distance: 207.1
drag, startPoint x: 374, startPoint y: 147, endPoint x: 363, endPoint y: 150, distance: 11.8
drag, startPoint x: 346, startPoint y: 164, endPoint x: 267, endPoint y: 239, distance: 108.9
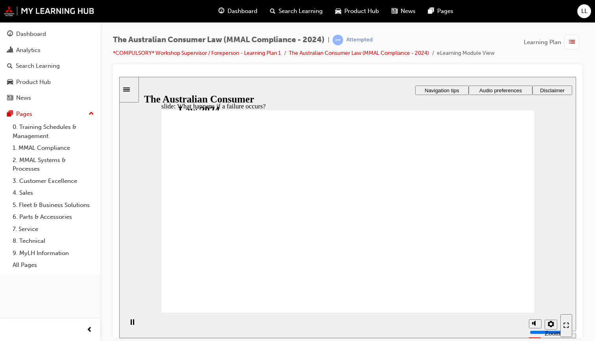
drag, startPoint x: 370, startPoint y: 214, endPoint x: 363, endPoint y: 207, distance: 9.7
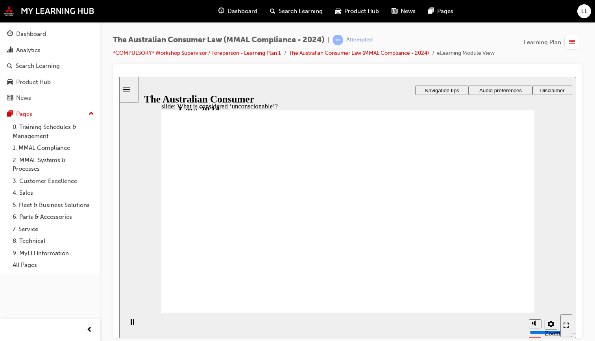
drag, startPoint x: 359, startPoint y: 170, endPoint x: 259, endPoint y: 225, distance: 114.0
drag, startPoint x: 358, startPoint y: 165, endPoint x: 248, endPoint y: 236, distance: 130.4
drag, startPoint x: 347, startPoint y: 163, endPoint x: 445, endPoint y: 233, distance: 121.0
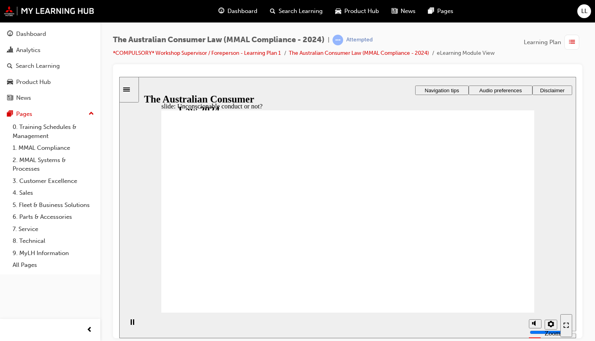
drag, startPoint x: 367, startPoint y: 179, endPoint x: 269, endPoint y: 232, distance: 111.5
drag, startPoint x: 343, startPoint y: 166, endPoint x: 267, endPoint y: 219, distance: 92.9
drag, startPoint x: 347, startPoint y: 158, endPoint x: 256, endPoint y: 224, distance: 112.2
drag, startPoint x: 336, startPoint y: 163, endPoint x: 456, endPoint y: 221, distance: 132.8
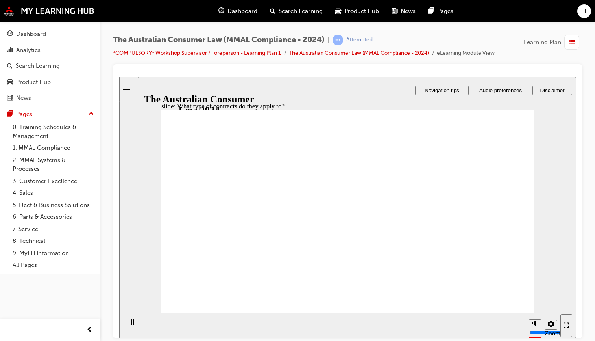
drag, startPoint x: 345, startPoint y: 180, endPoint x: 234, endPoint y: 226, distance: 120.4
drag, startPoint x: 234, startPoint y: 232, endPoint x: 443, endPoint y: 237, distance: 209.2
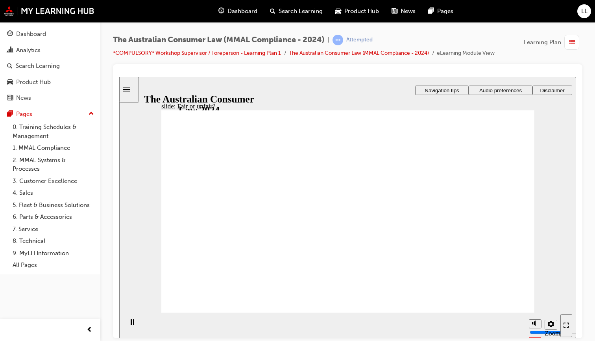
drag, startPoint x: 341, startPoint y: 172, endPoint x: 430, endPoint y: 230, distance: 106.2
drag, startPoint x: 361, startPoint y: 182, endPoint x: 253, endPoint y: 226, distance: 116.6
drag, startPoint x: 336, startPoint y: 177, endPoint x: 225, endPoint y: 240, distance: 127.7
drag, startPoint x: 225, startPoint y: 240, endPoint x: 452, endPoint y: 247, distance: 227.7
drag, startPoint x: 318, startPoint y: 170, endPoint x: 427, endPoint y: 226, distance: 122.6
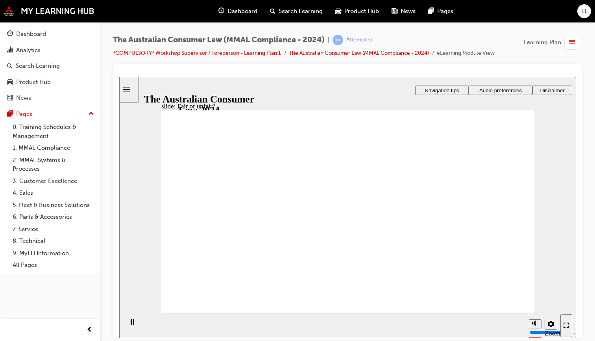
drag, startPoint x: 316, startPoint y: 163, endPoint x: 214, endPoint y: 232, distance: 122.3
drag, startPoint x: 324, startPoint y: 165, endPoint x: 452, endPoint y: 248, distance: 152.0
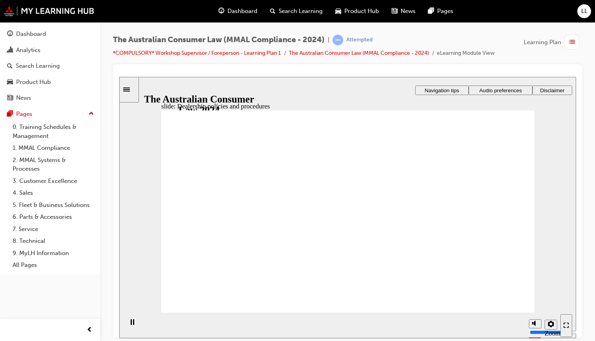
checkbox input "true"
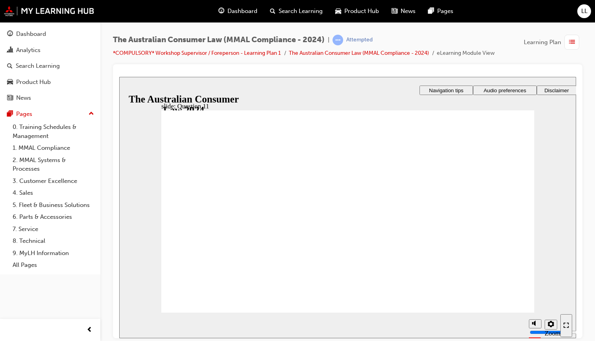
radio input "true"
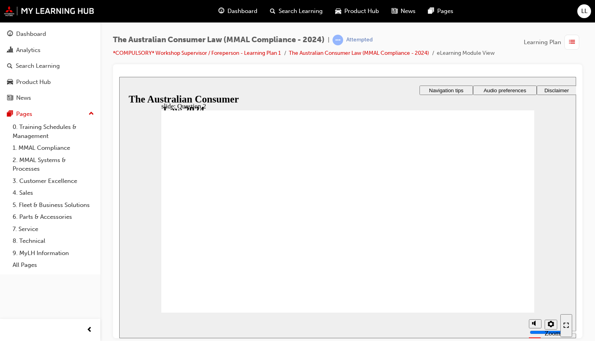
checkbox input "true"
radio input "true"
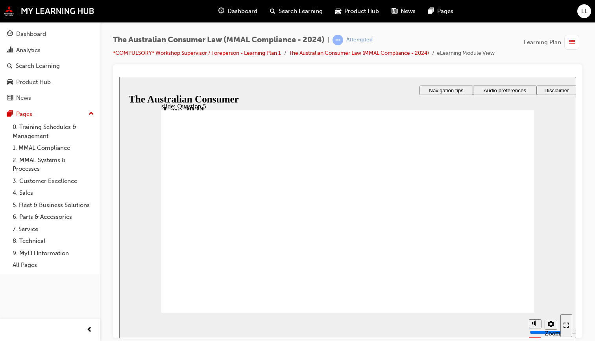
radio input "true"
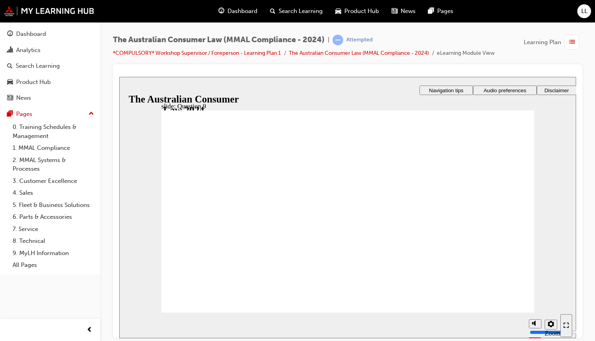
checkbox input "true"
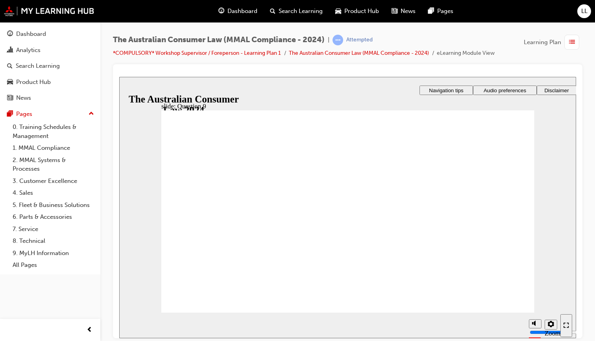
checkbox input "true"
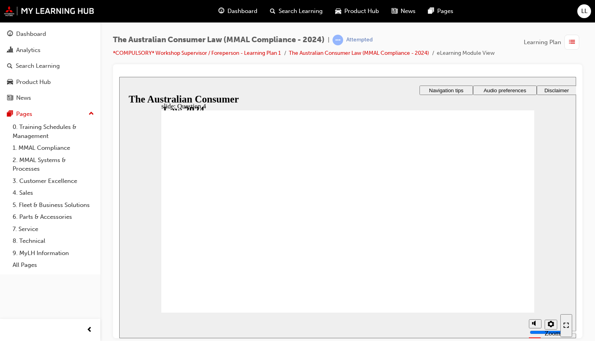
checkbox input "true"
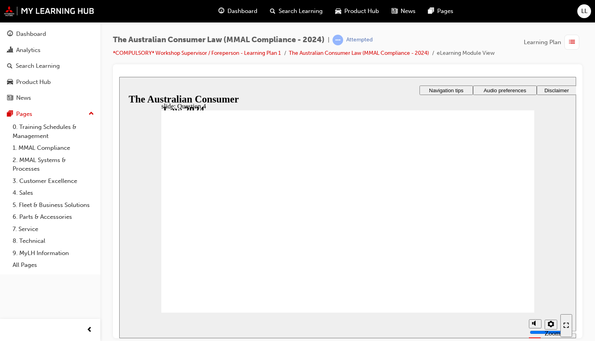
radio input "true"
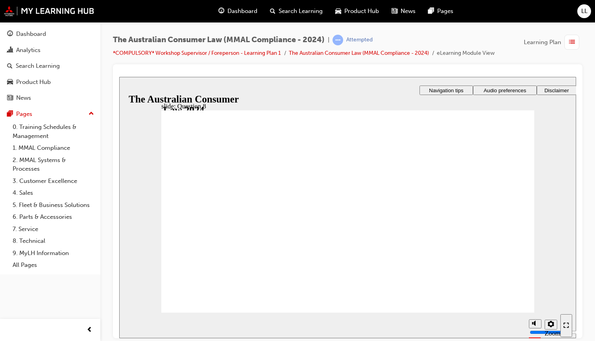
radio input "true"
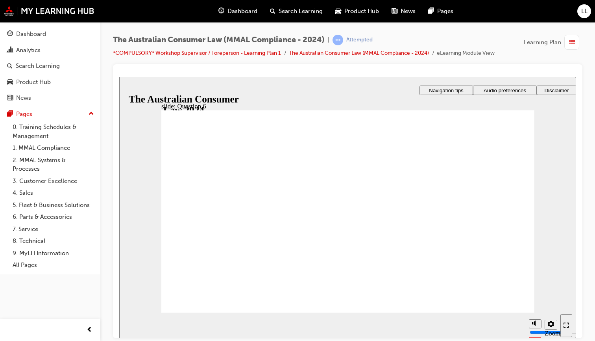
radio input "true"
click at [36, 50] on div "Analytics" at bounding box center [28, 50] width 24 height 9
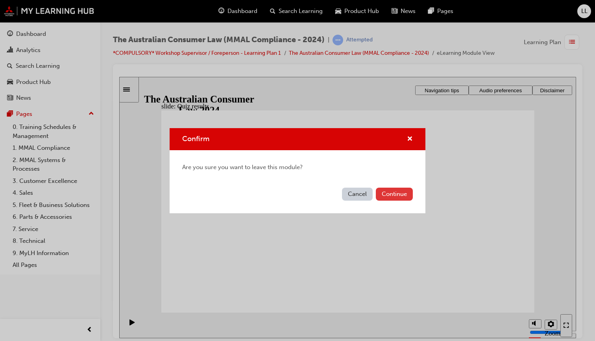
click at [387, 193] on button "Continue" at bounding box center [394, 193] width 37 height 13
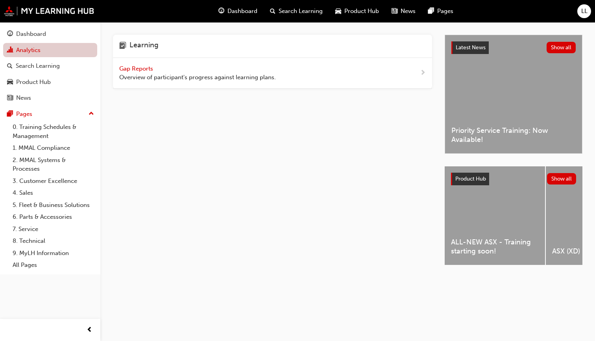
click at [28, 50] on link "Analytics" at bounding box center [50, 50] width 94 height 15
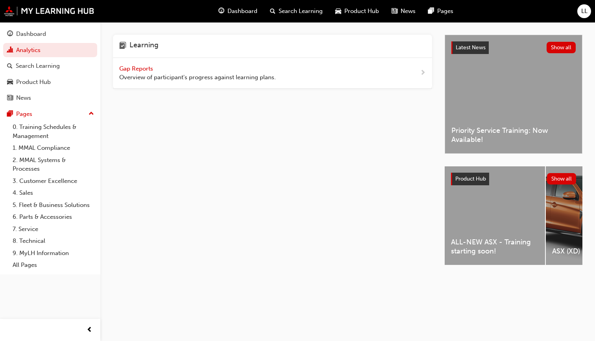
click at [229, 11] on span "Dashboard" at bounding box center [243, 11] width 30 height 9
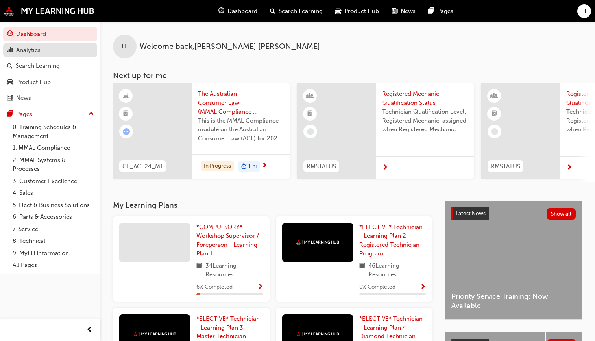
click at [33, 51] on div "Analytics" at bounding box center [28, 50] width 24 height 9
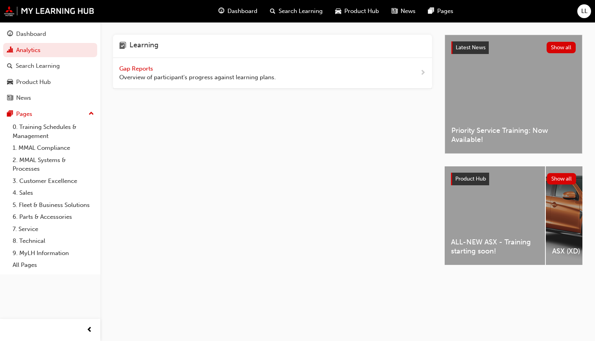
click at [422, 75] on span "next-icon" at bounding box center [423, 73] width 6 height 10
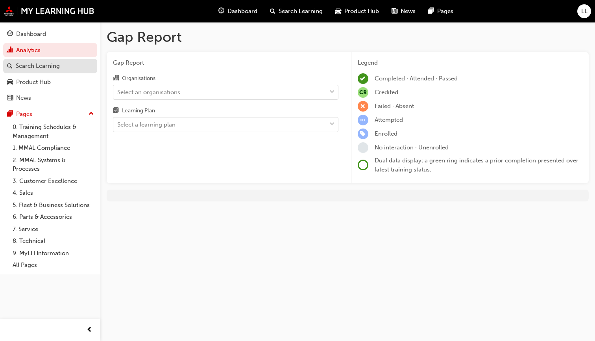
click at [30, 67] on div "Search Learning" at bounding box center [38, 65] width 44 height 9
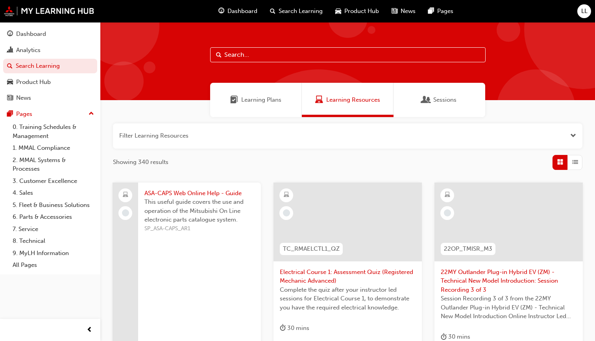
click at [244, 7] on span "Dashboard" at bounding box center [243, 11] width 30 height 9
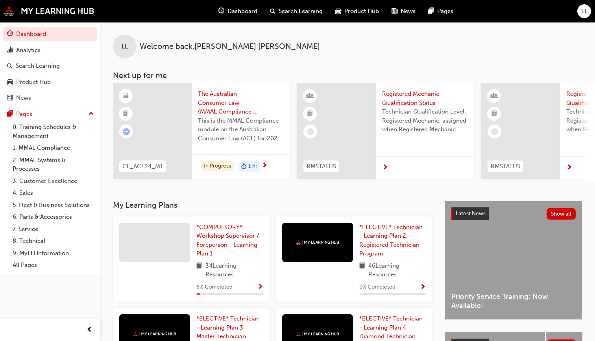
click at [214, 105] on span "The Australian Consumer Law (MMAL Compliance - 2024)" at bounding box center [241, 102] width 86 height 27
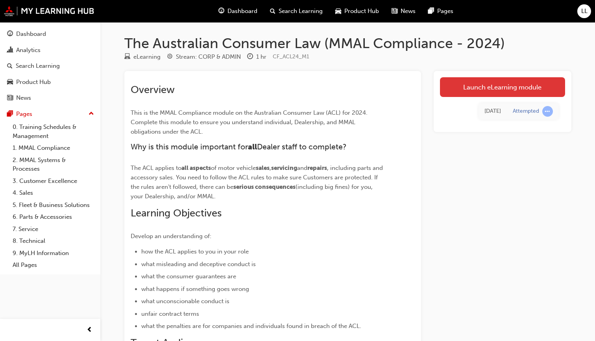
click at [481, 85] on link "Launch eLearning module" at bounding box center [502, 87] width 125 height 20
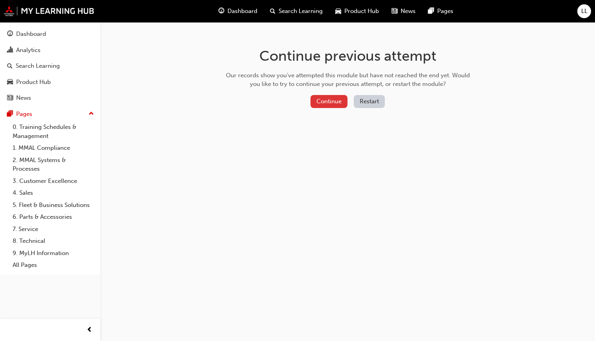
click at [321, 97] on button "Continue" at bounding box center [329, 101] width 37 height 13
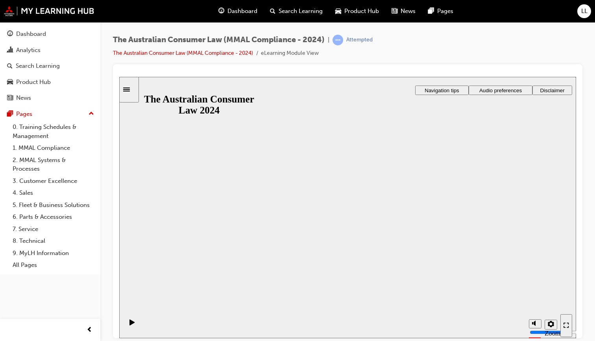
click at [150, 326] on button "Resume" at bounding box center [134, 331] width 31 height 10
